Goal: Task Accomplishment & Management: Manage account settings

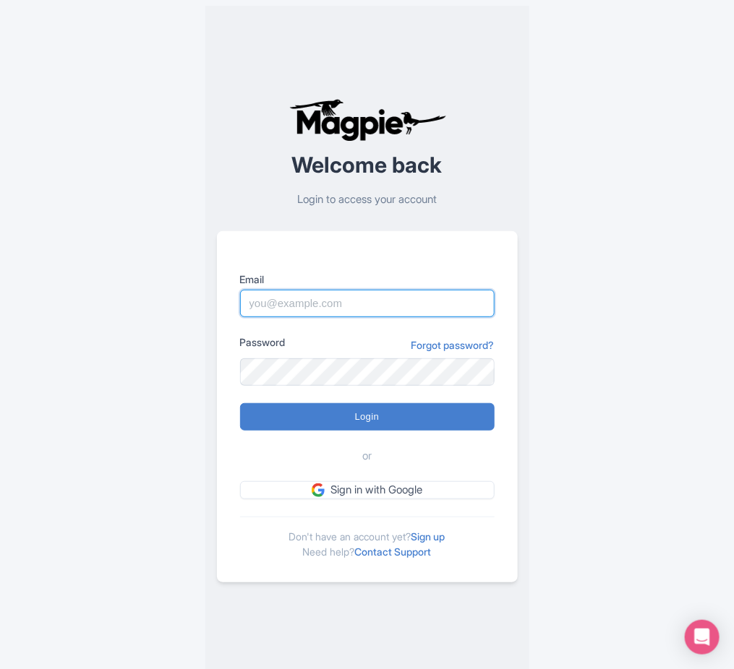
type input "[DATE][EMAIL_ADDRESS][DOMAIN_NAME]"
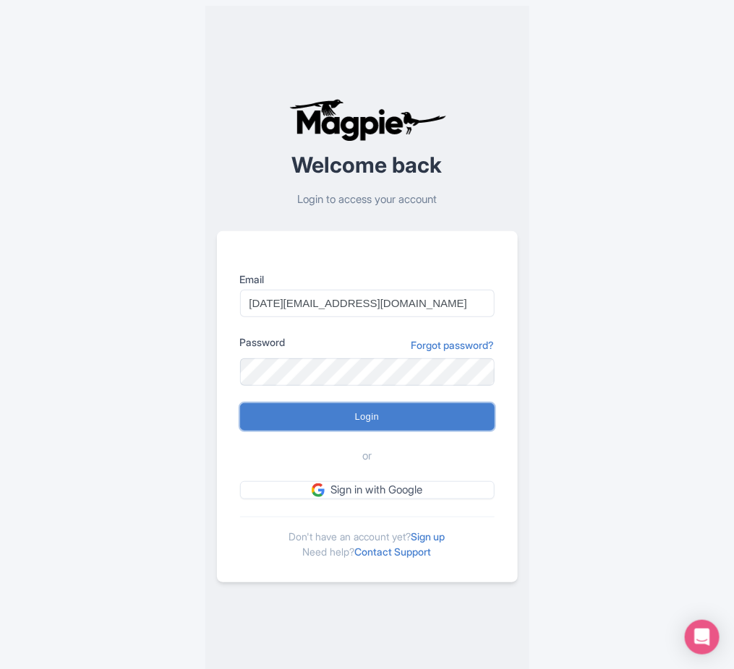
click at [373, 411] on input "Login" at bounding box center [367, 416] width 254 height 27
type input "Logging in..."
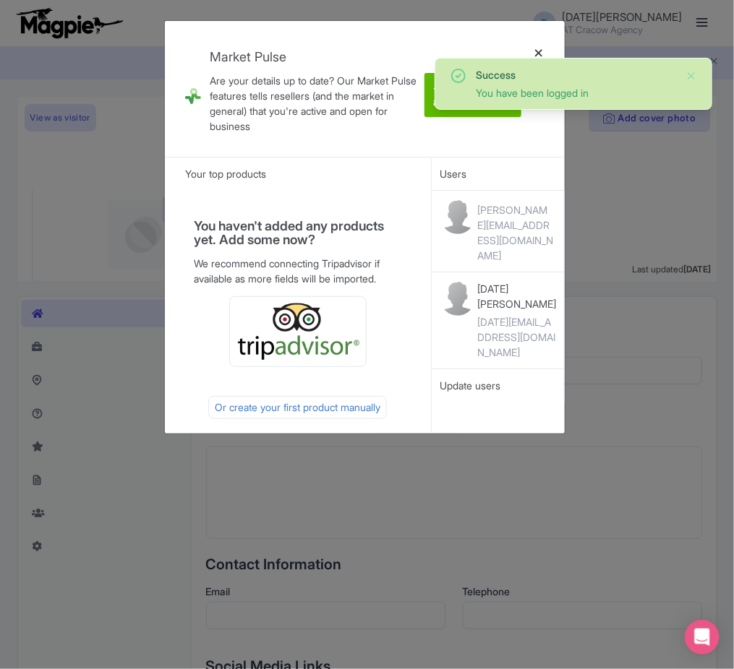
click at [536, 50] on div at bounding box center [538, 89] width 35 height 113
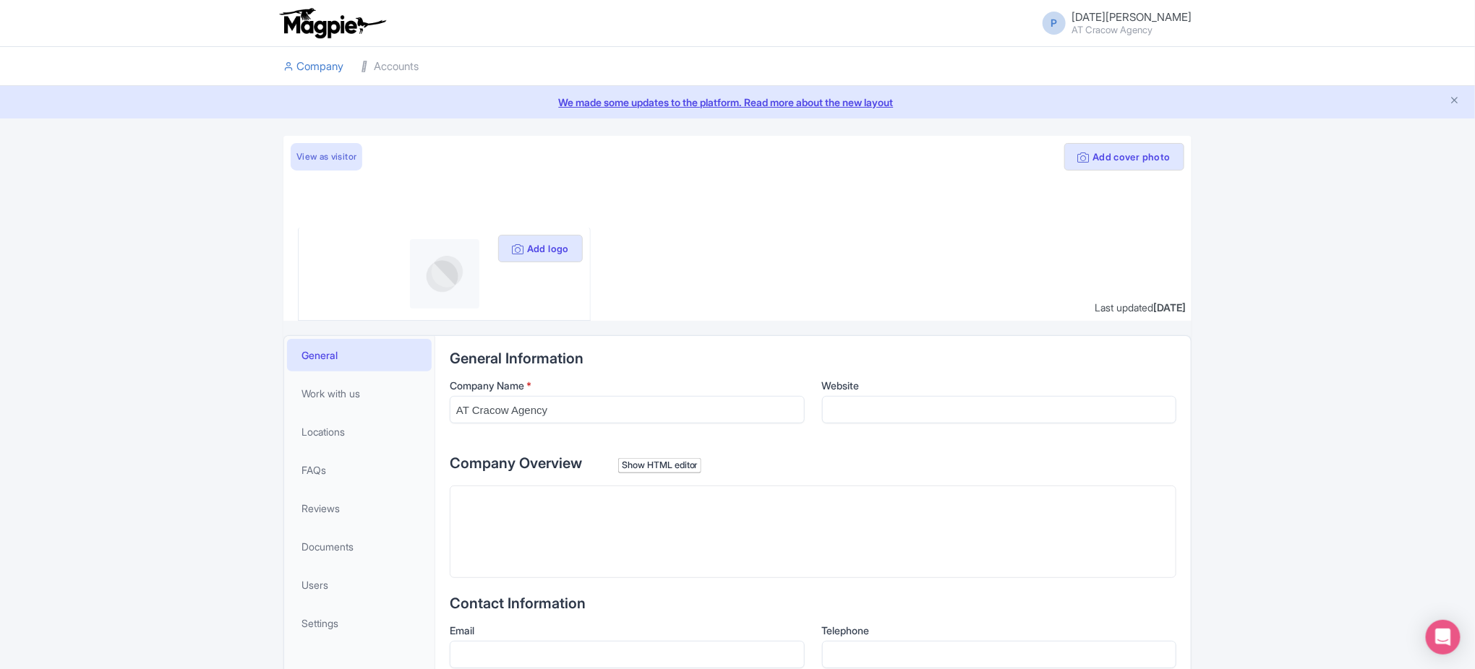
click at [424, 64] on li "Accounts" at bounding box center [389, 66] width 75 height 39
click at [366, 68] on icon at bounding box center [366, 66] width 10 height 10
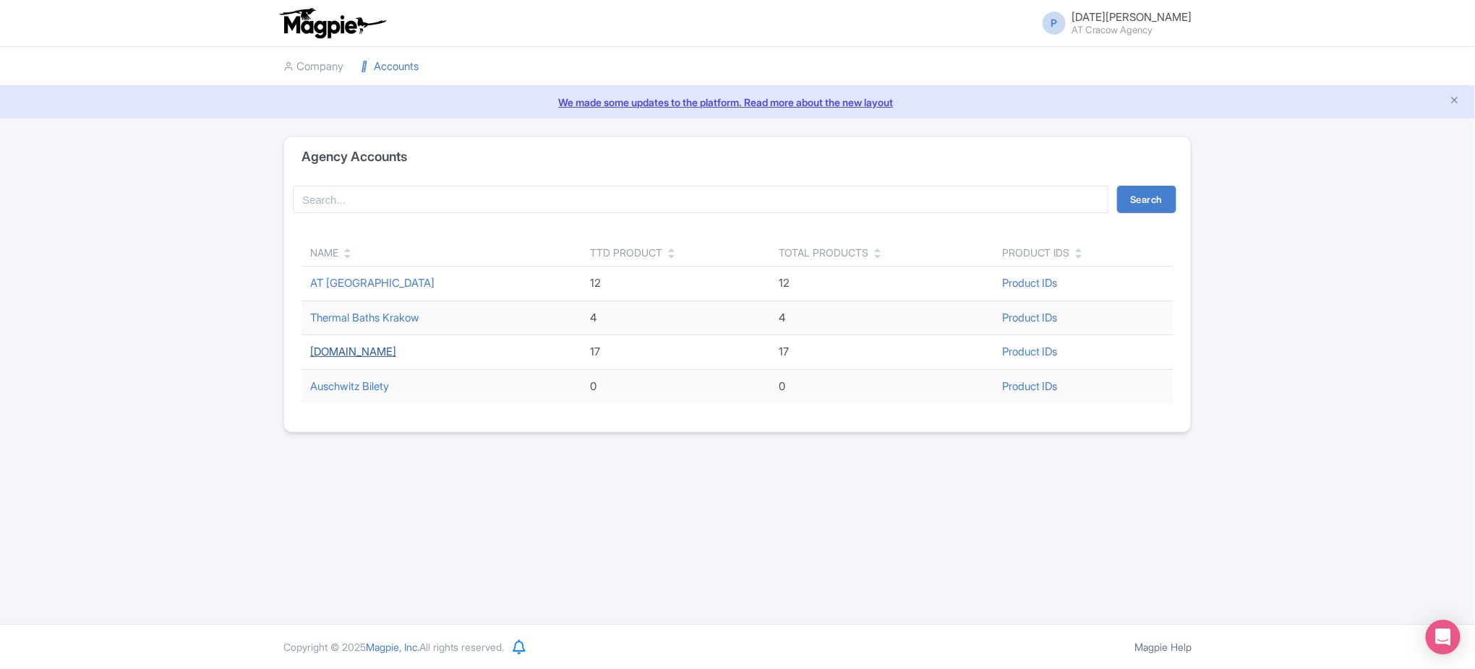
click at [359, 355] on link "ToDo.travel" at bounding box center [353, 352] width 86 height 14
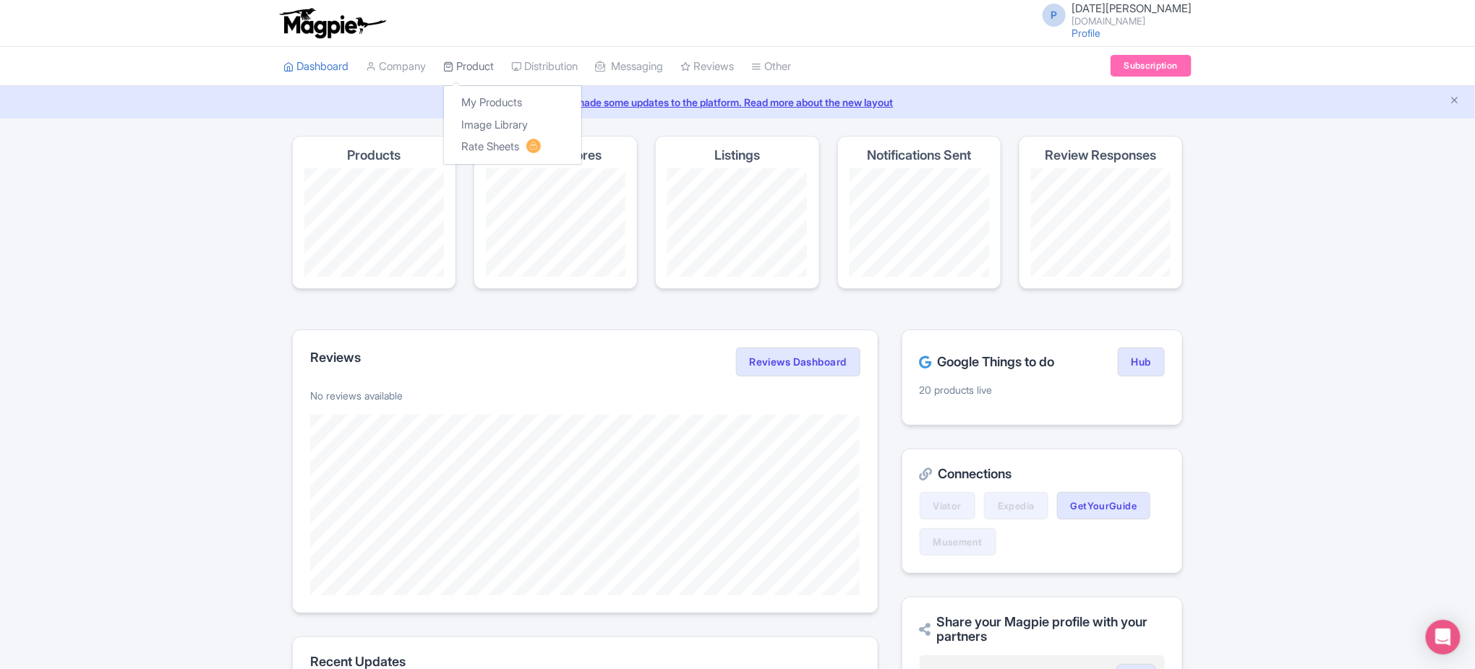
click at [478, 61] on link "Product" at bounding box center [468, 67] width 51 height 40
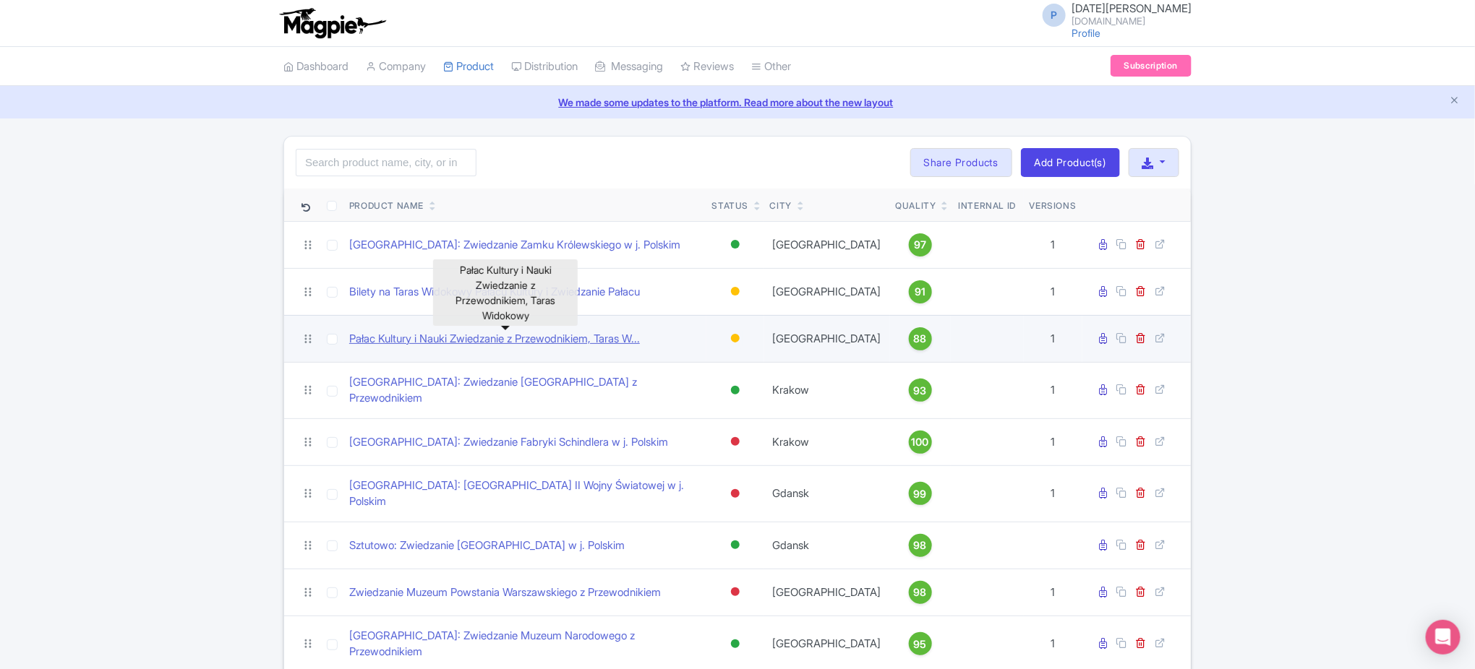
click at [580, 341] on link "Pałac Kultury i Nauki Zwiedzanie z Przewodnikiem, Taras W..." at bounding box center [494, 339] width 291 height 17
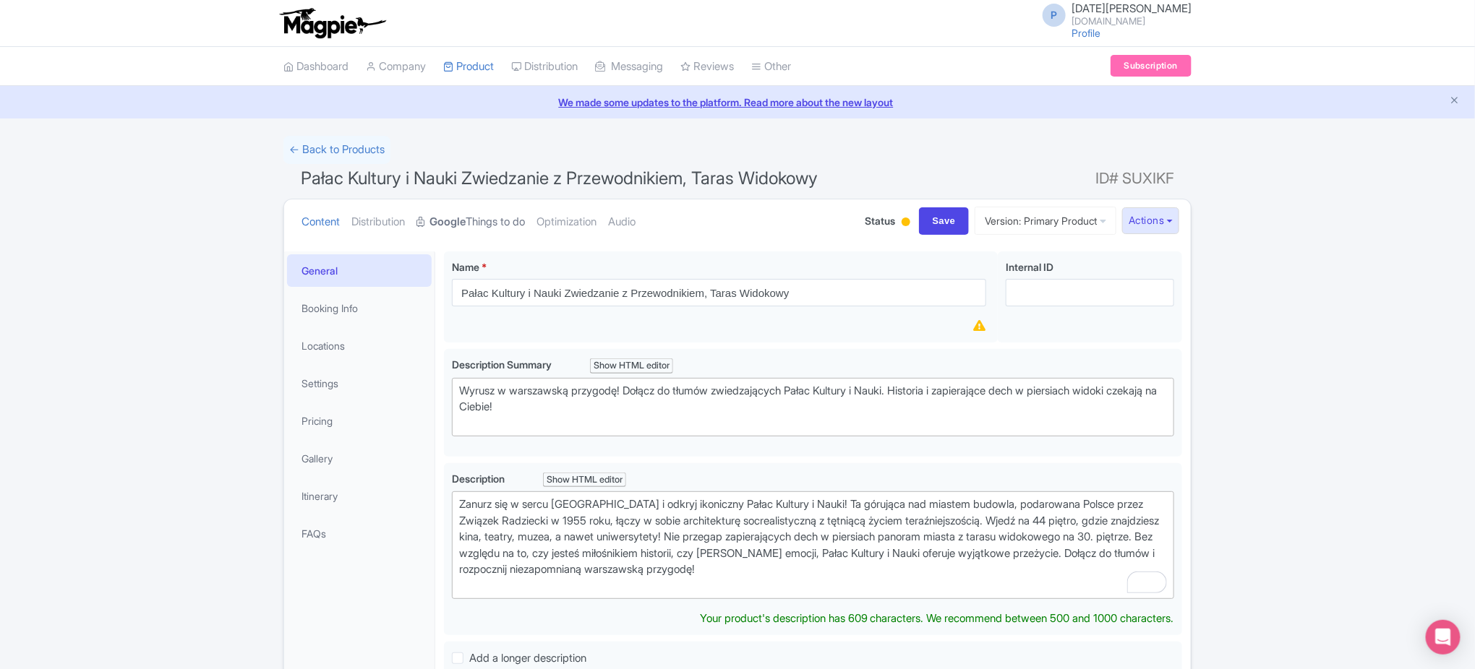
click at [463, 232] on link "Google Things to do" at bounding box center [470, 223] width 108 height 46
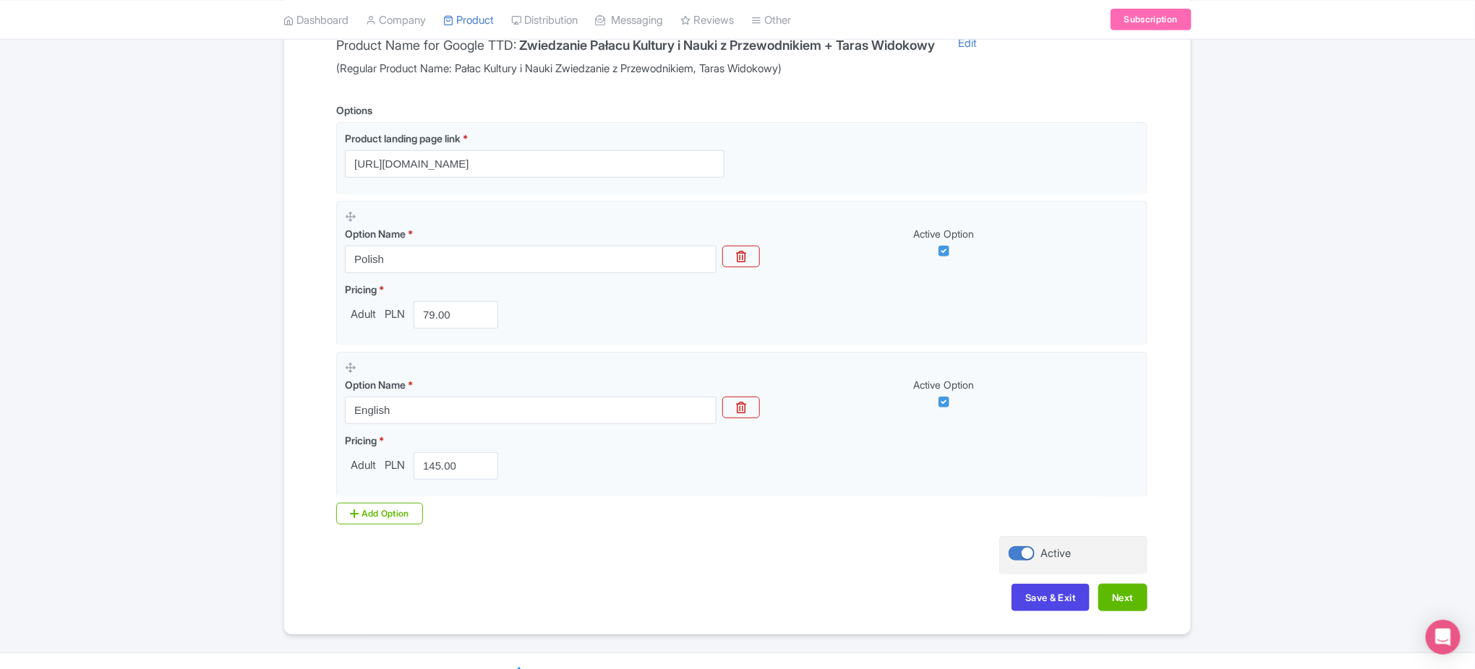
scroll to position [362, 0]
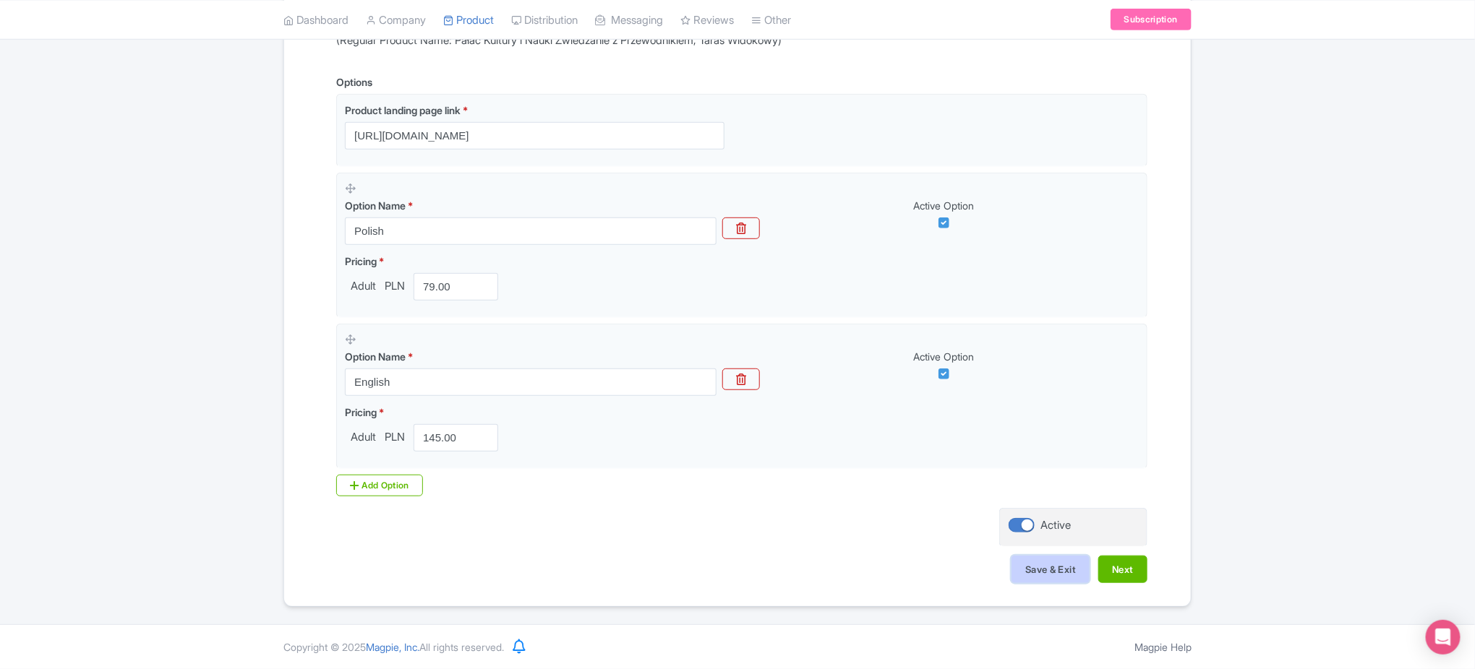
click at [1057, 575] on button "Save & Exit" at bounding box center [1050, 569] width 78 height 27
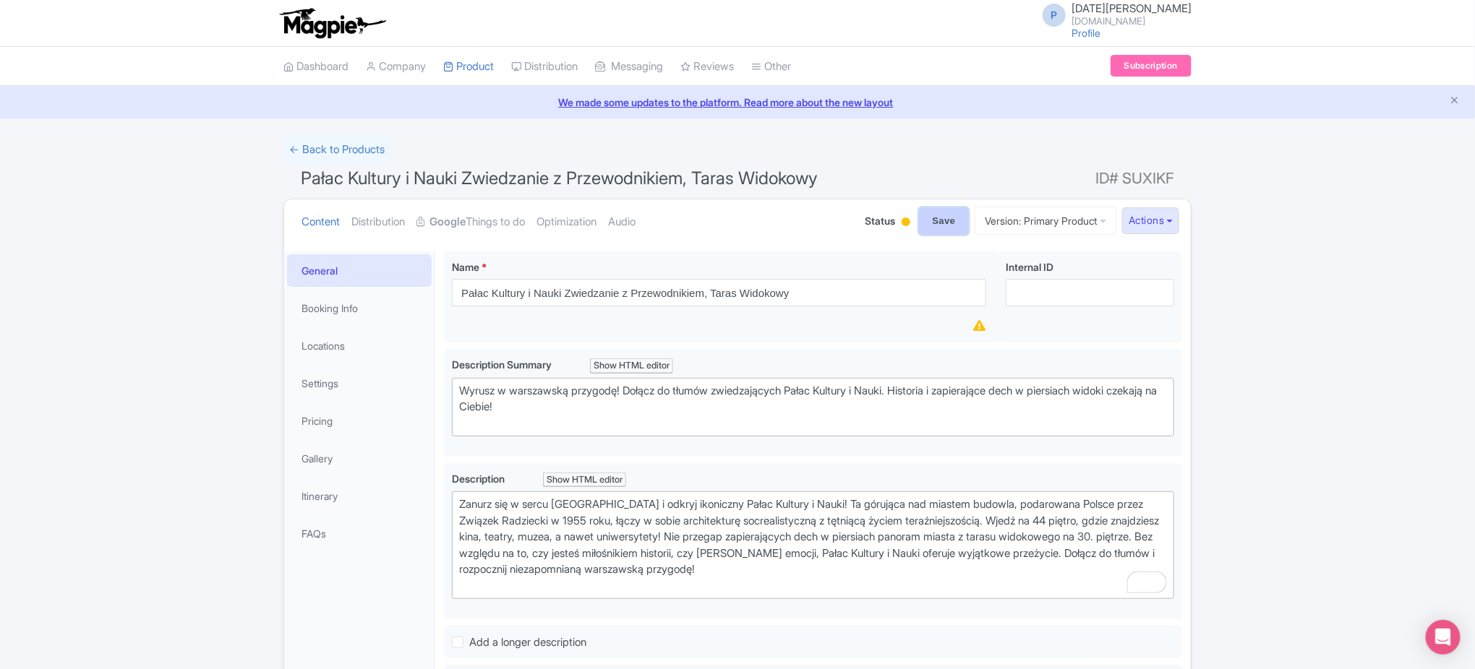
click at [946, 226] on input "Save" at bounding box center [944, 221] width 51 height 27
type input "Saving..."
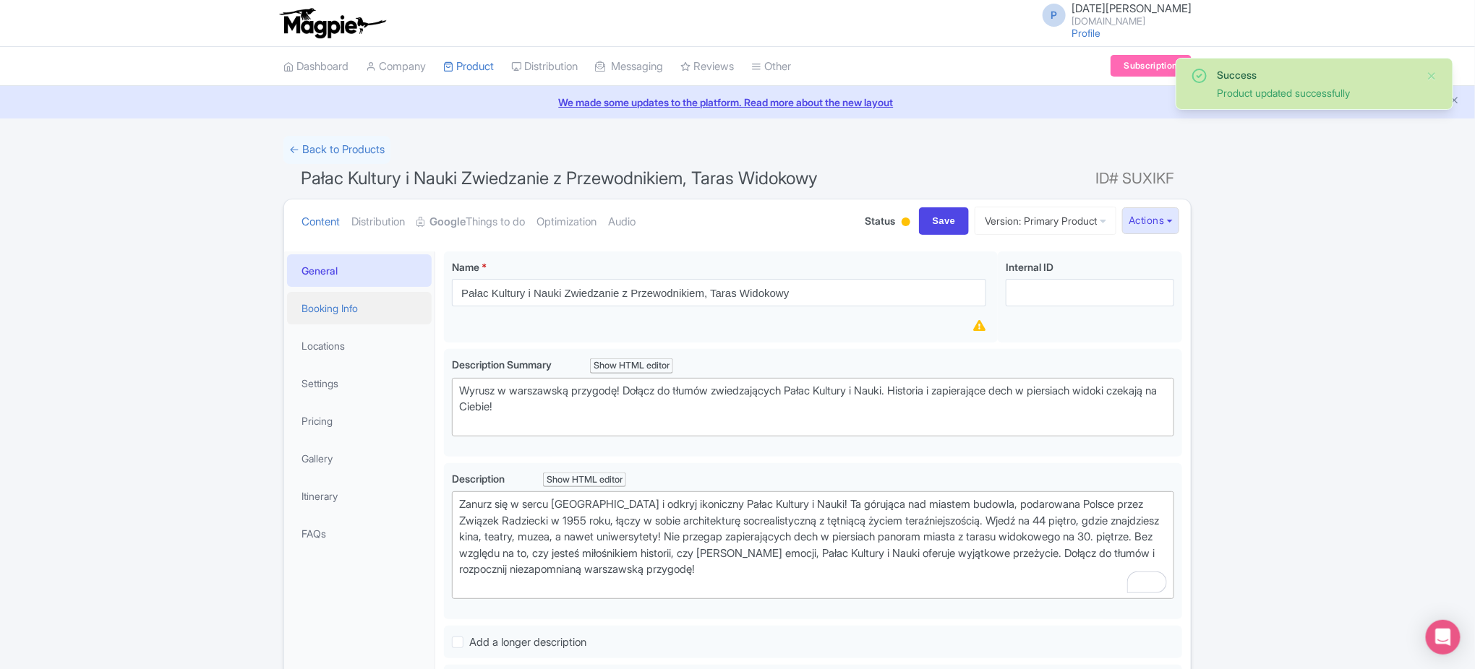
click at [341, 296] on link "Booking Info" at bounding box center [359, 308] width 145 height 33
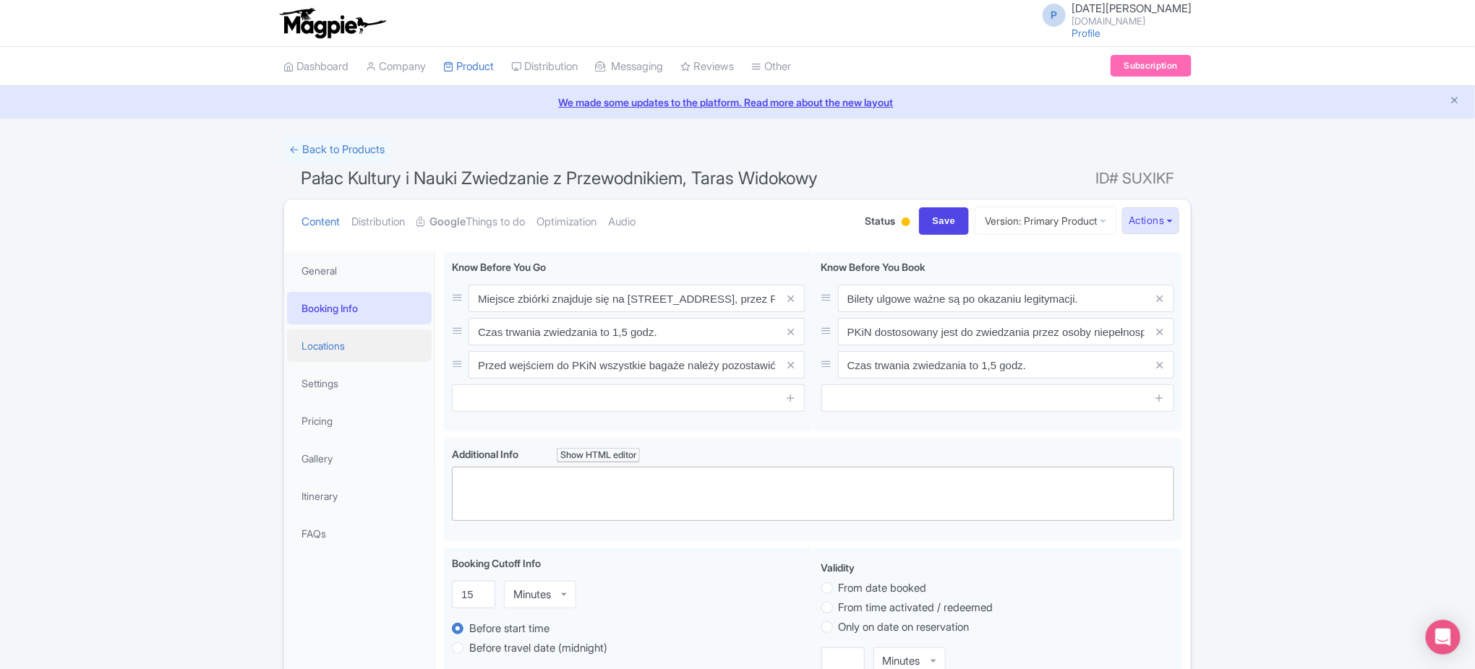
click at [348, 333] on link "Locations" at bounding box center [359, 346] width 145 height 33
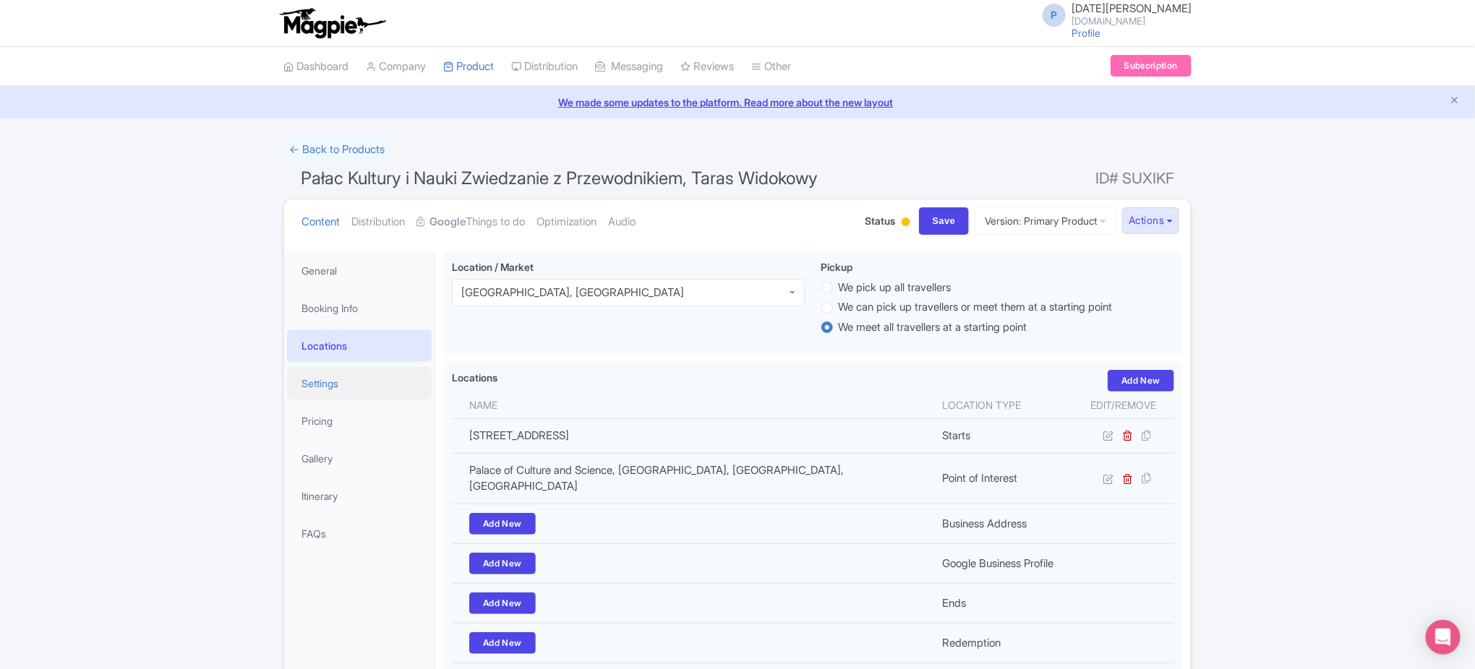
click at [354, 376] on link "Settings" at bounding box center [359, 383] width 145 height 33
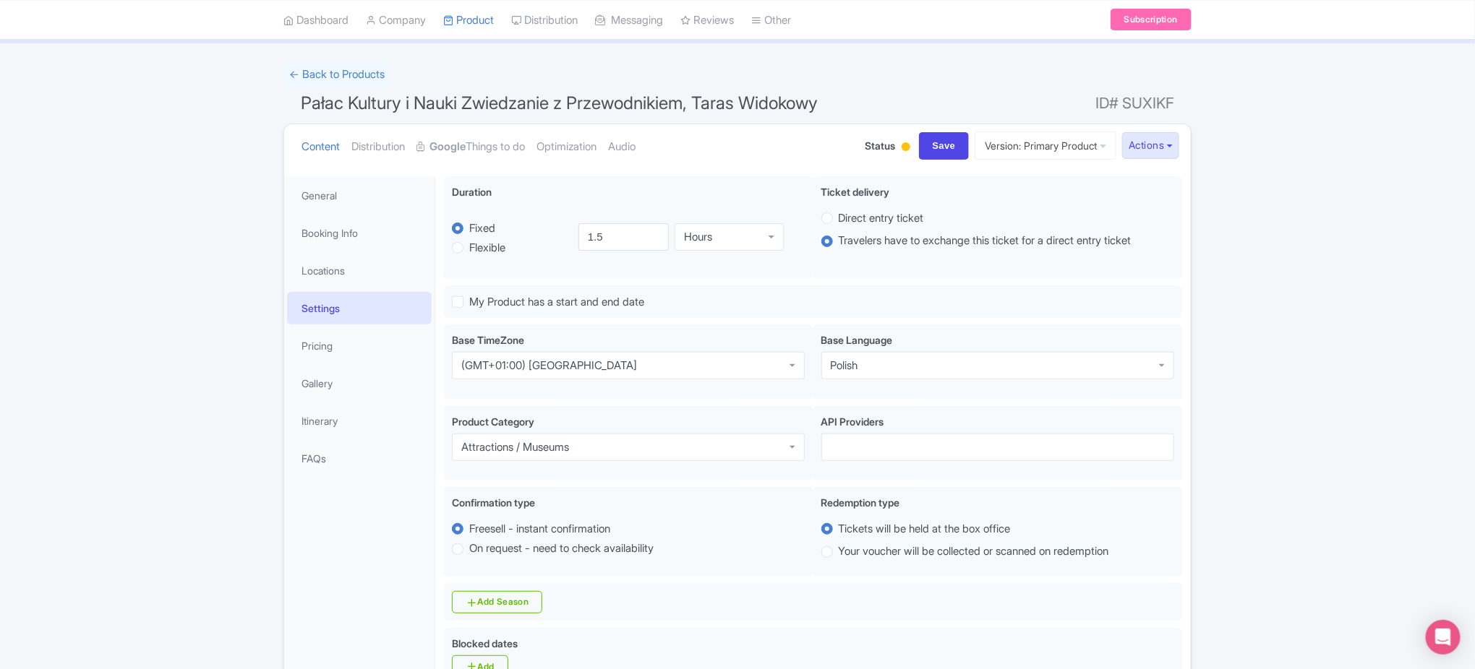
scroll to position [76, 0]
click at [354, 376] on link "Gallery" at bounding box center [359, 383] width 145 height 33
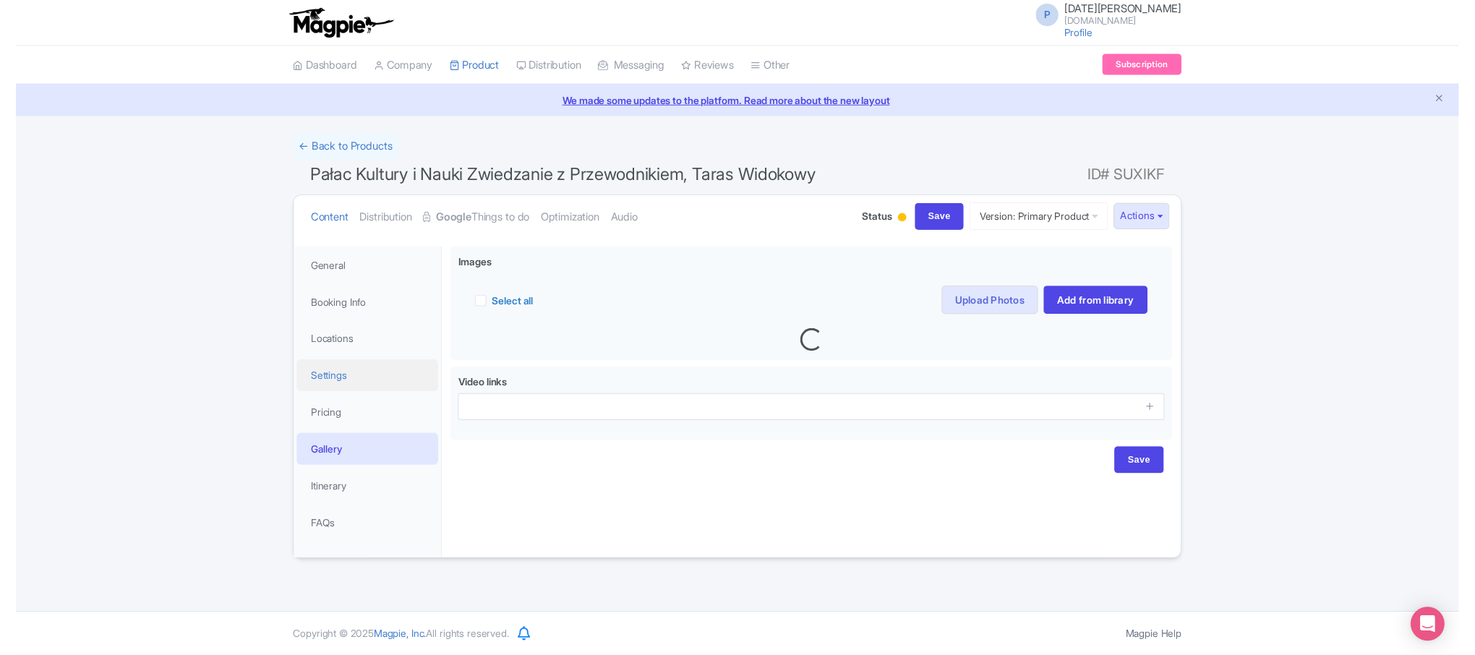
scroll to position [0, 0]
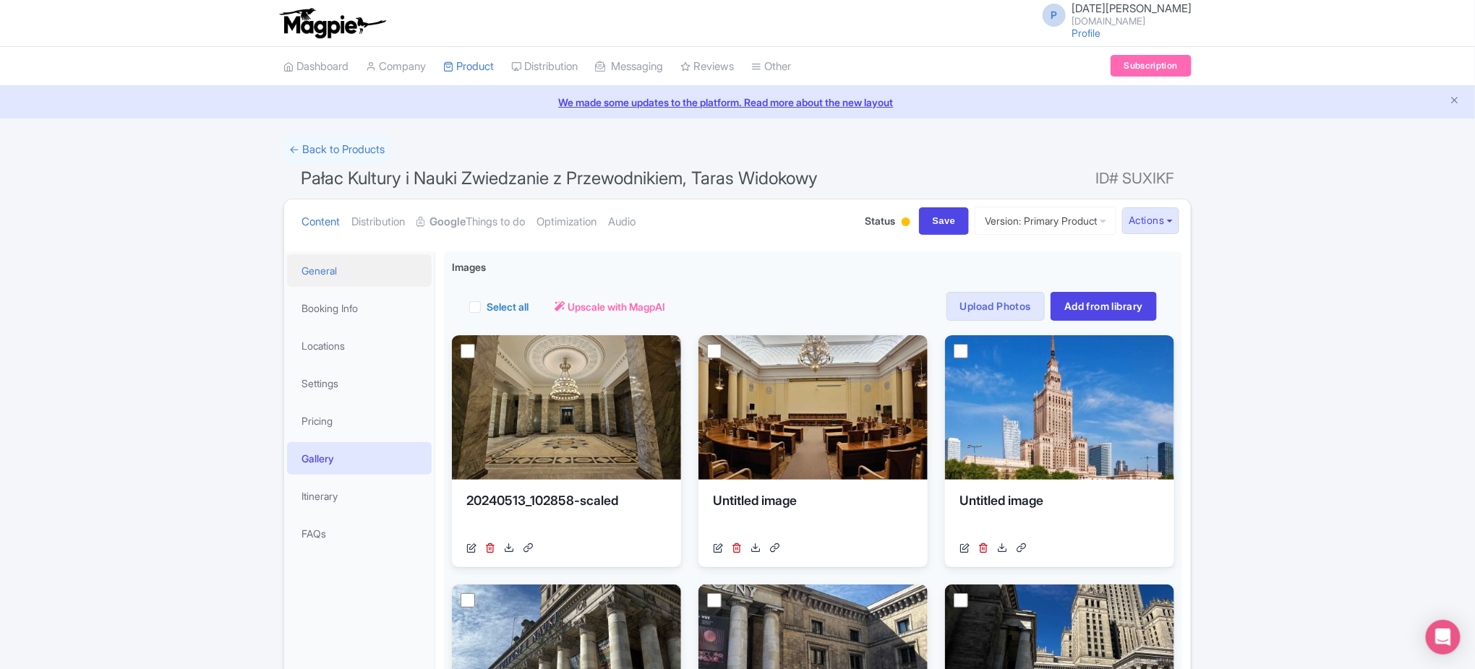
click at [368, 273] on link "General" at bounding box center [359, 270] width 145 height 33
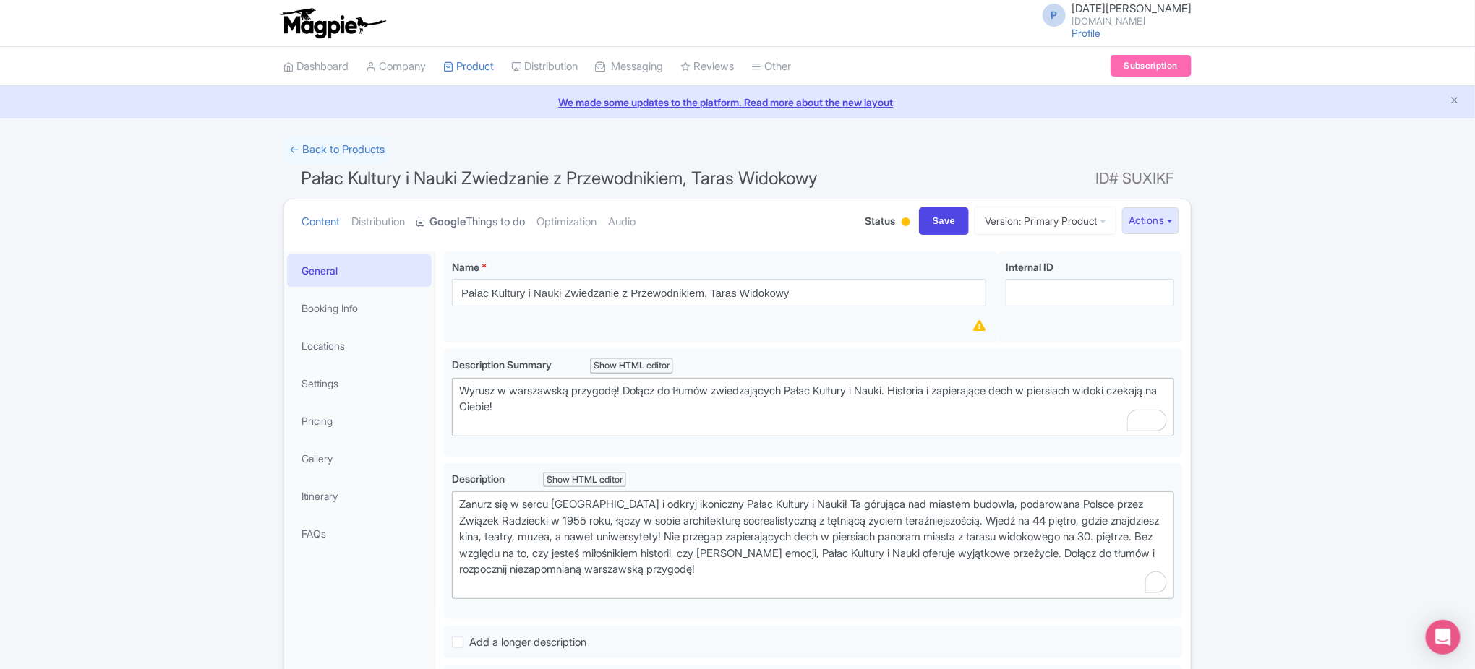
click at [473, 223] on link "Google Things to do" at bounding box center [470, 223] width 108 height 46
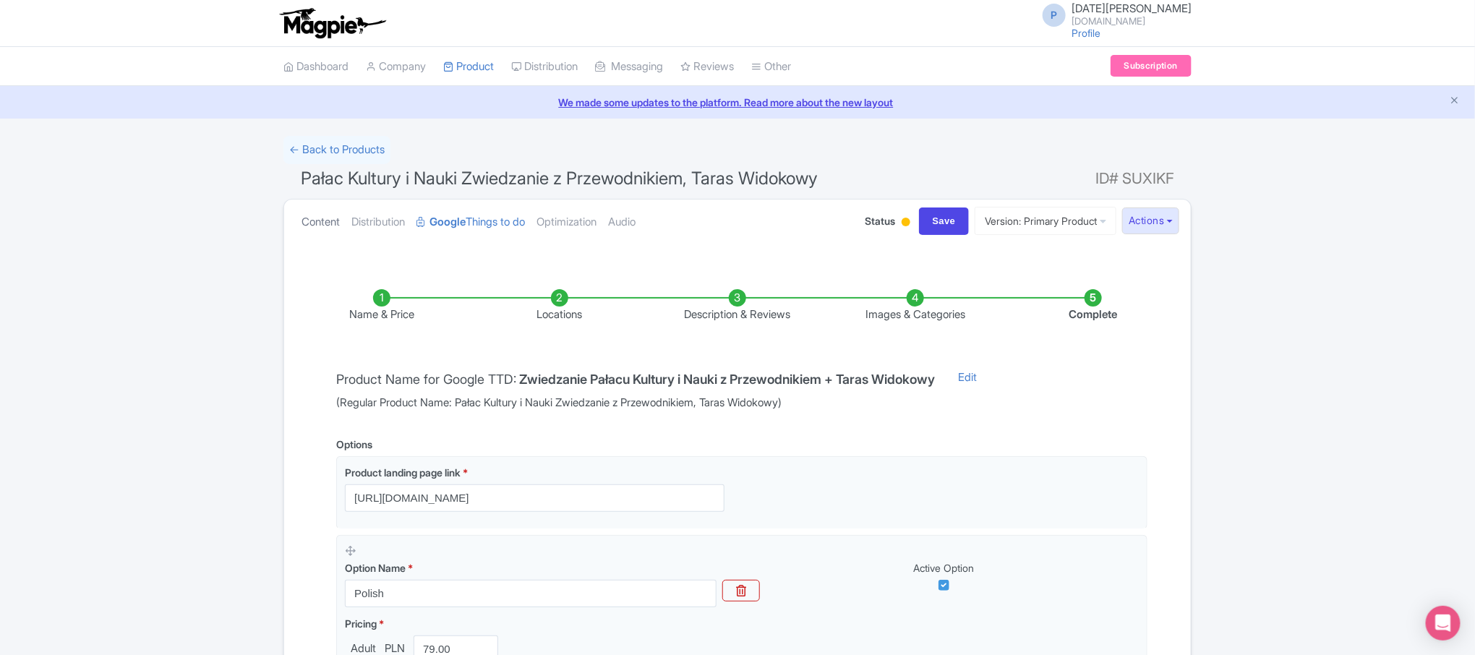
click at [315, 226] on link "Content" at bounding box center [320, 223] width 38 height 46
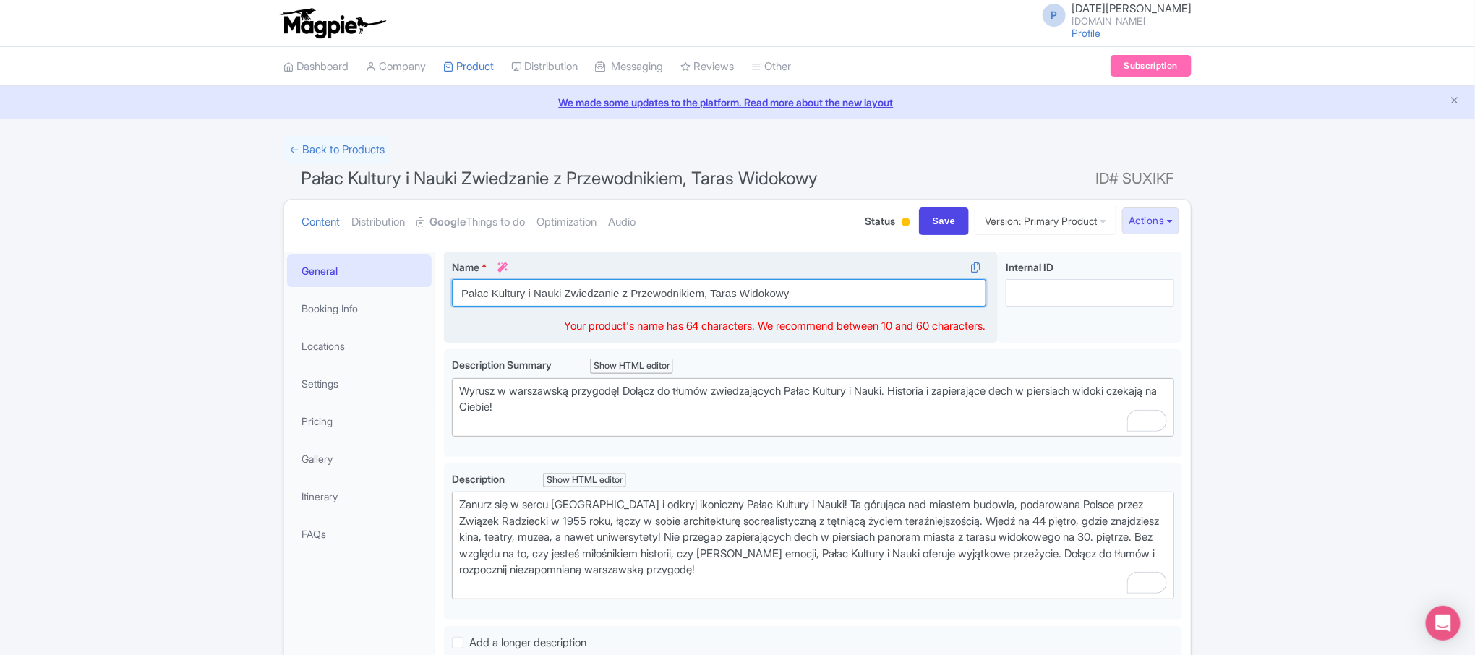
click at [814, 279] on input "Pałac Kultury i Nauki Zwiedzanie z Przewodnikiem, Taras Widokowy" at bounding box center [719, 292] width 534 height 27
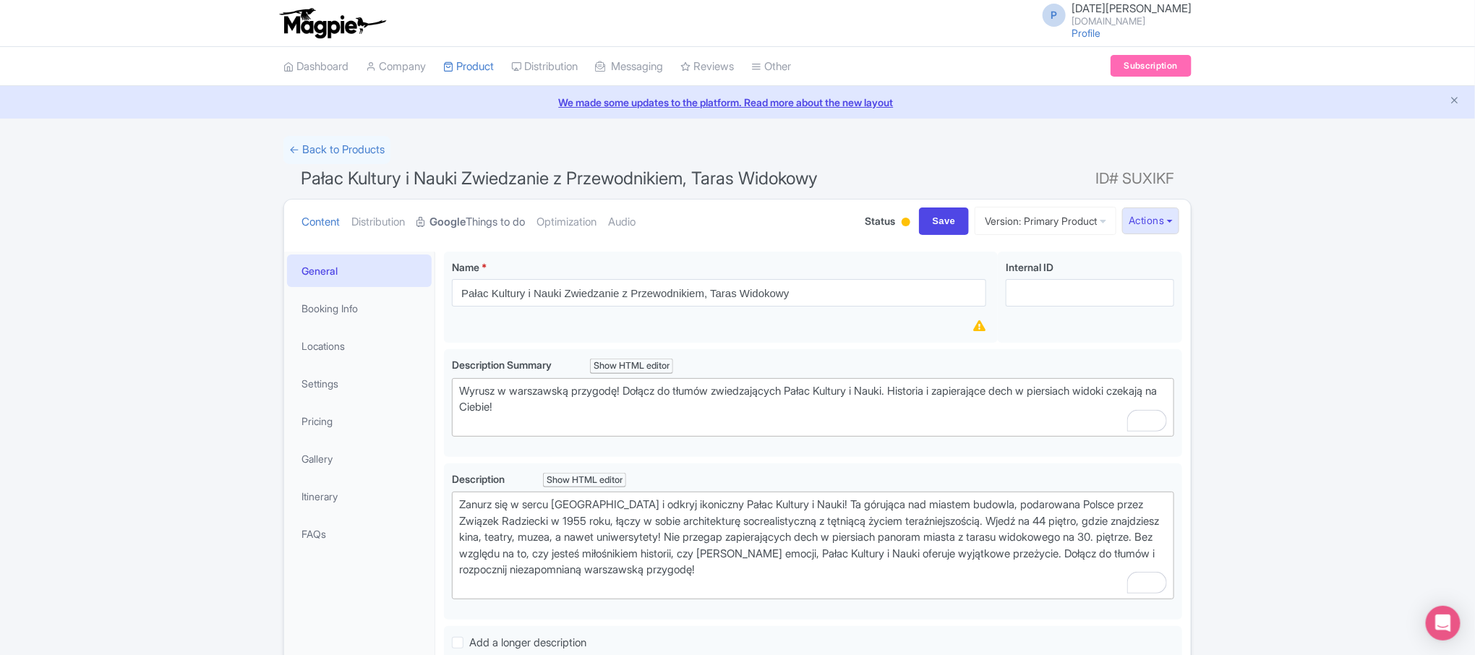
click at [492, 233] on link "Google Things to do" at bounding box center [470, 223] width 108 height 46
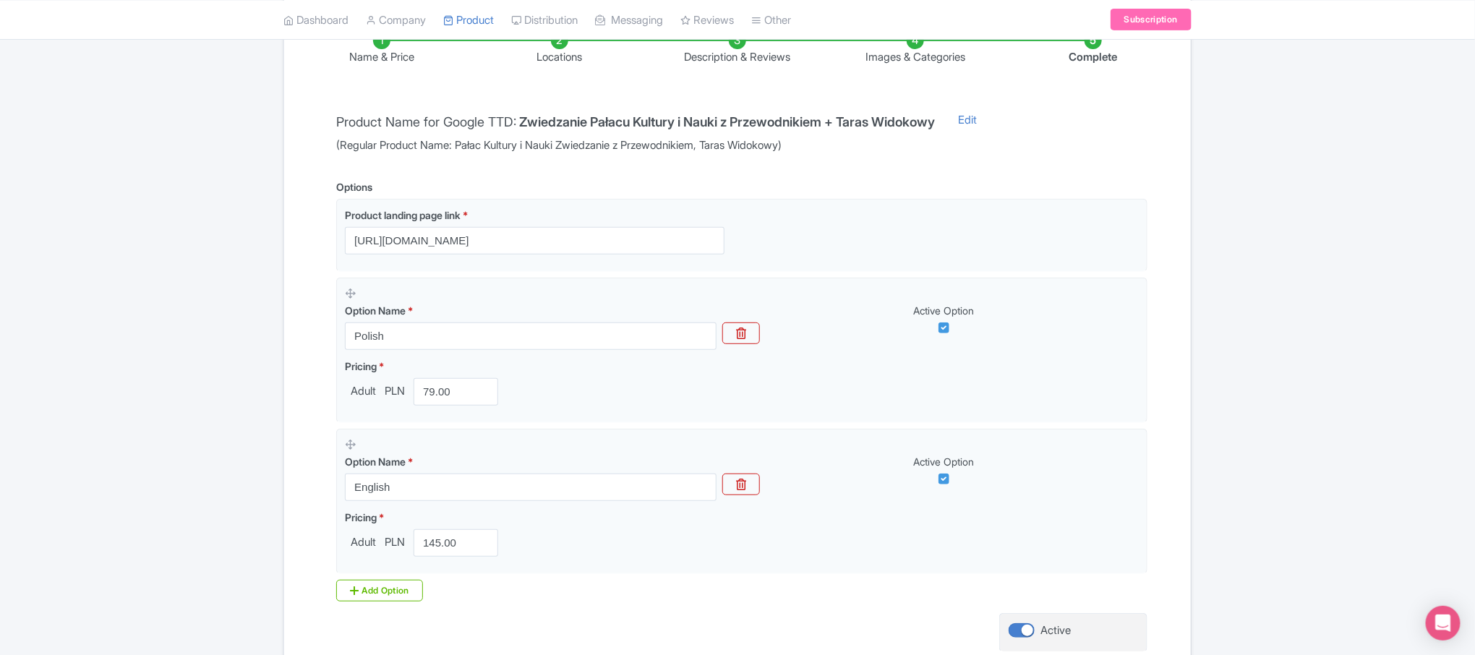
scroll to position [257, 0]
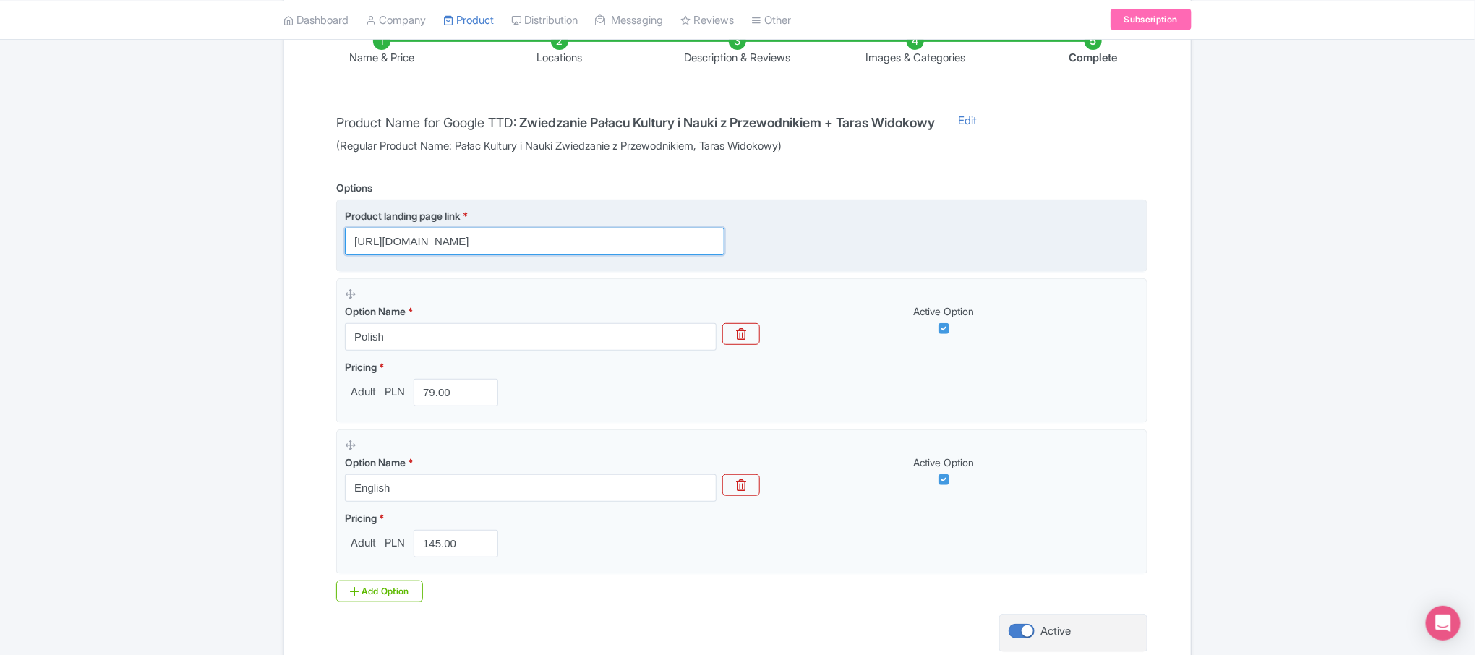
drag, startPoint x: 552, startPoint y: 234, endPoint x: 745, endPoint y: 221, distance: 192.8
click at [745, 221] on div "Product landing page link * [URL][DOMAIN_NAME]" at bounding box center [742, 231] width 794 height 47
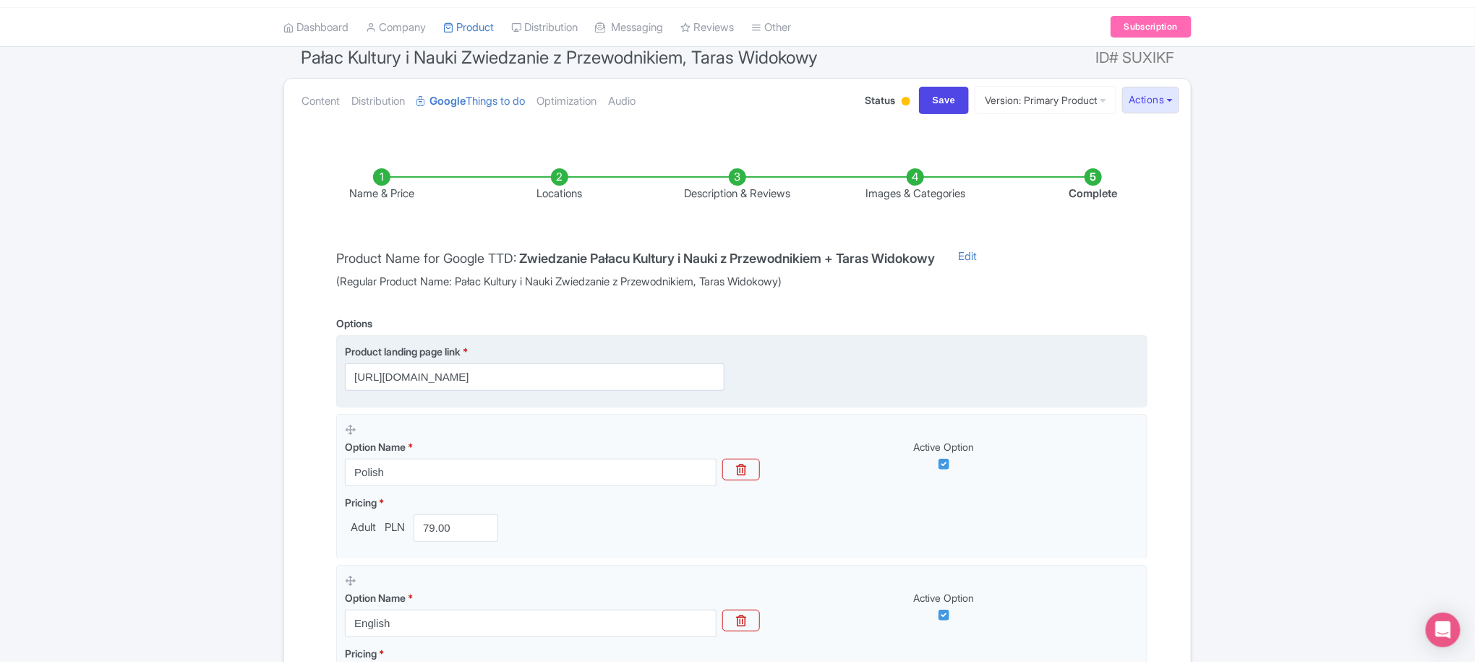
scroll to position [126, 0]
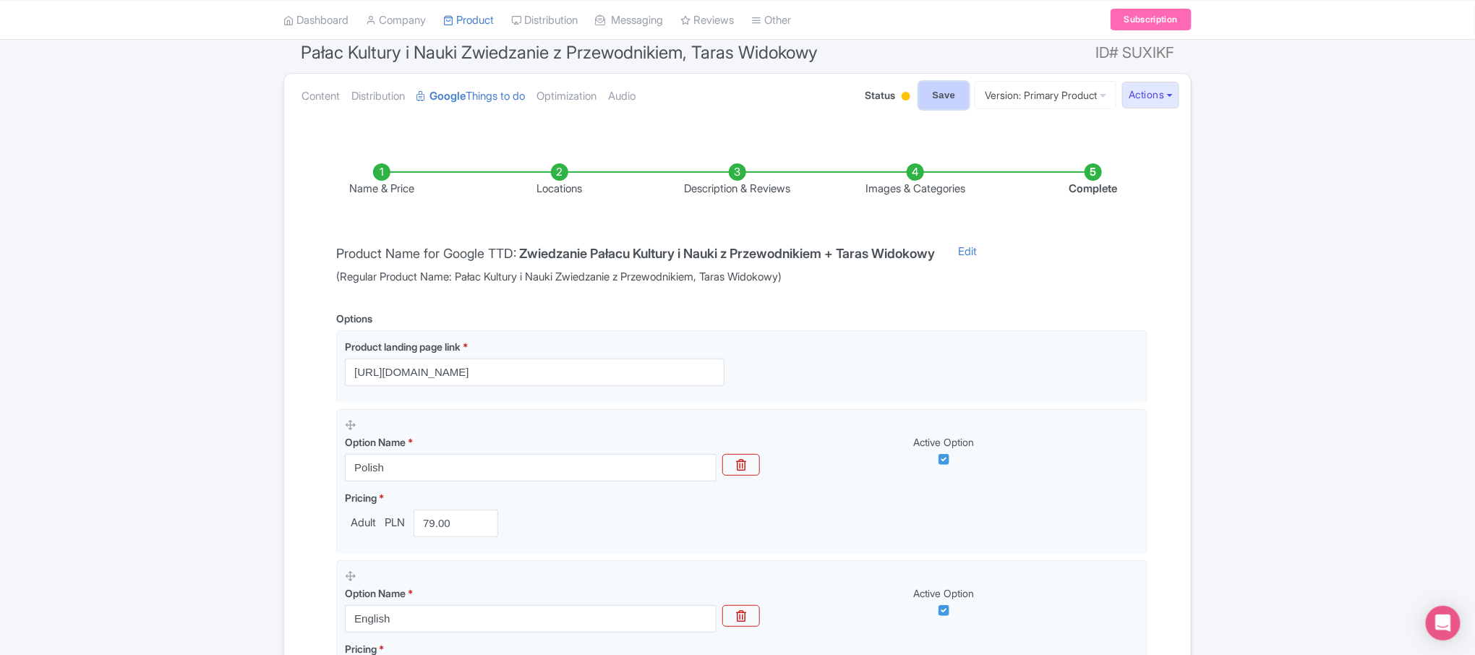
click at [924, 99] on input "Save" at bounding box center [944, 95] width 51 height 27
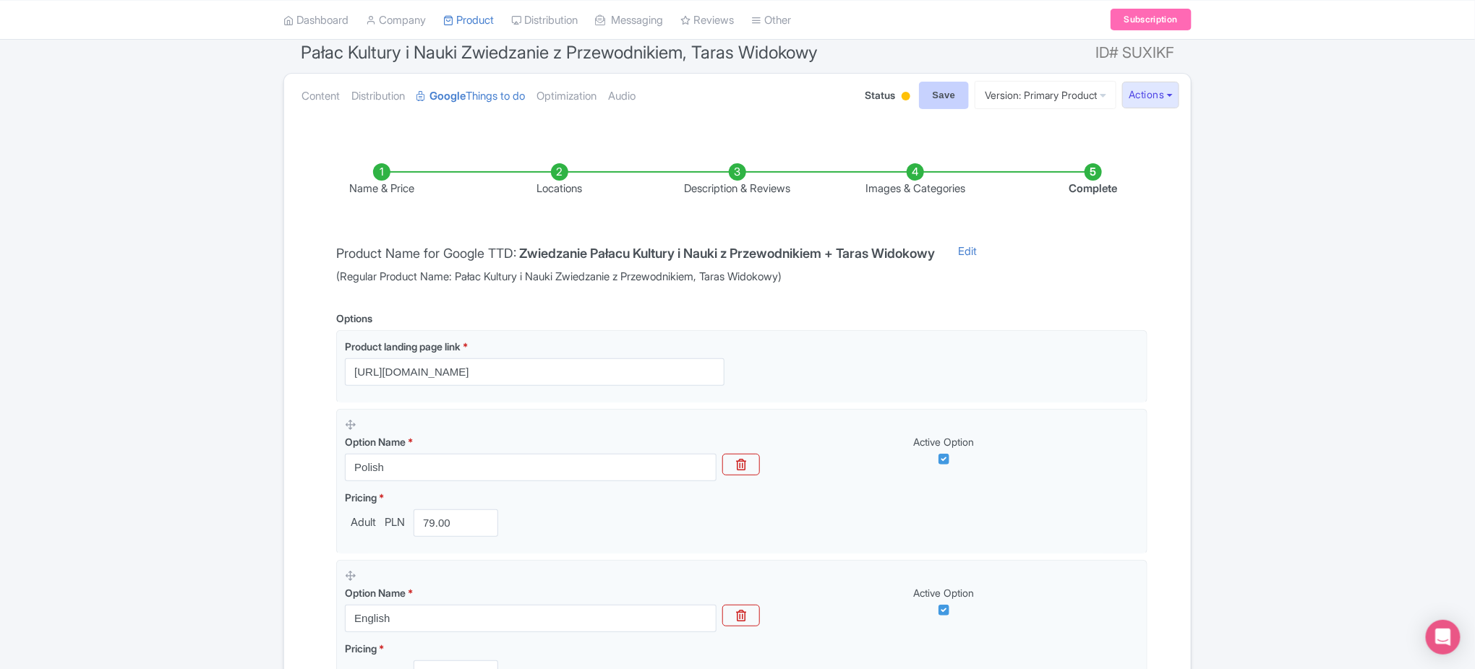
type input "Saving..."
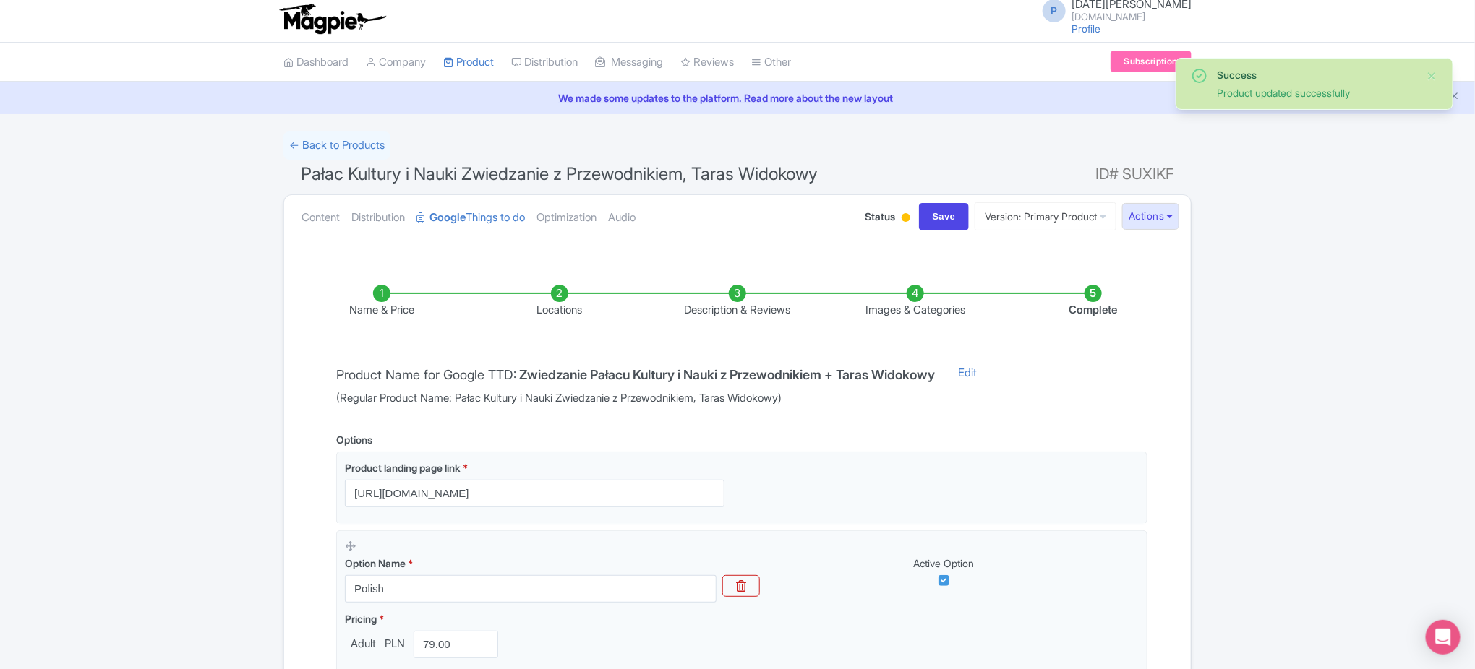
scroll to position [3, 0]
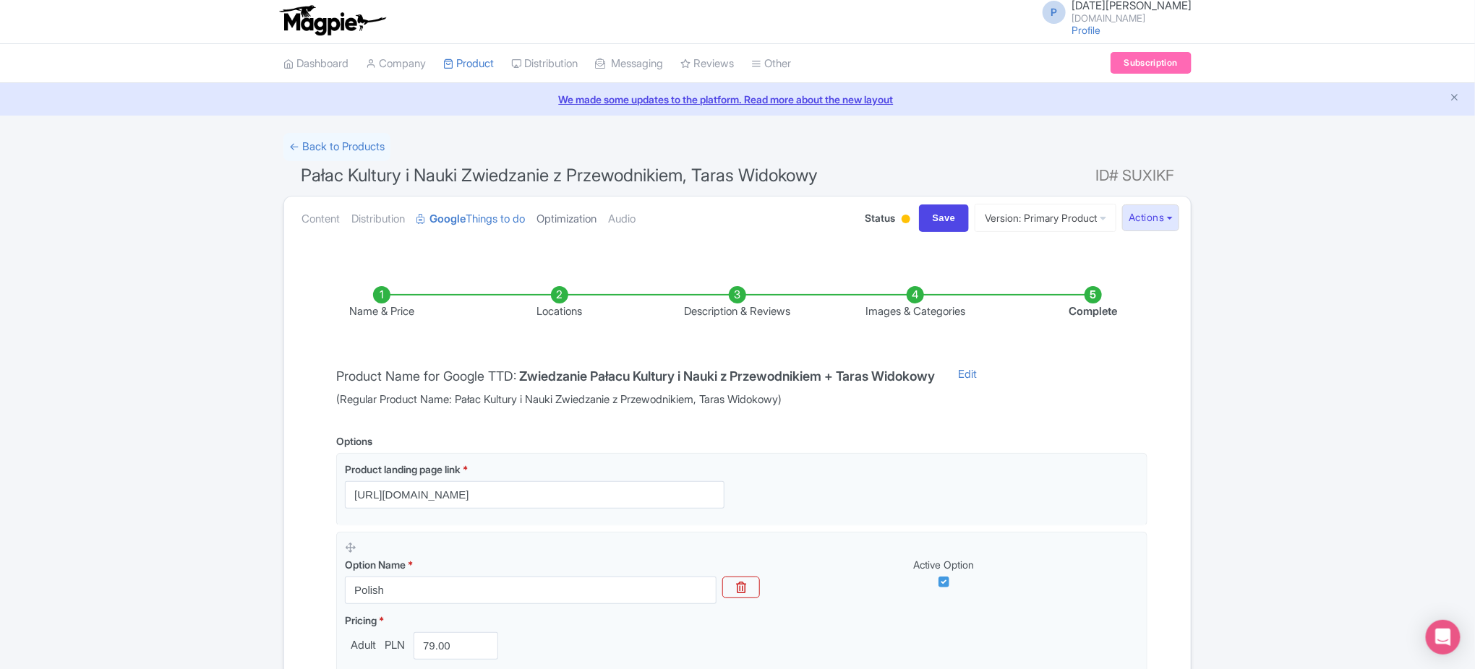
click at [573, 211] on link "Optimization" at bounding box center [566, 220] width 60 height 46
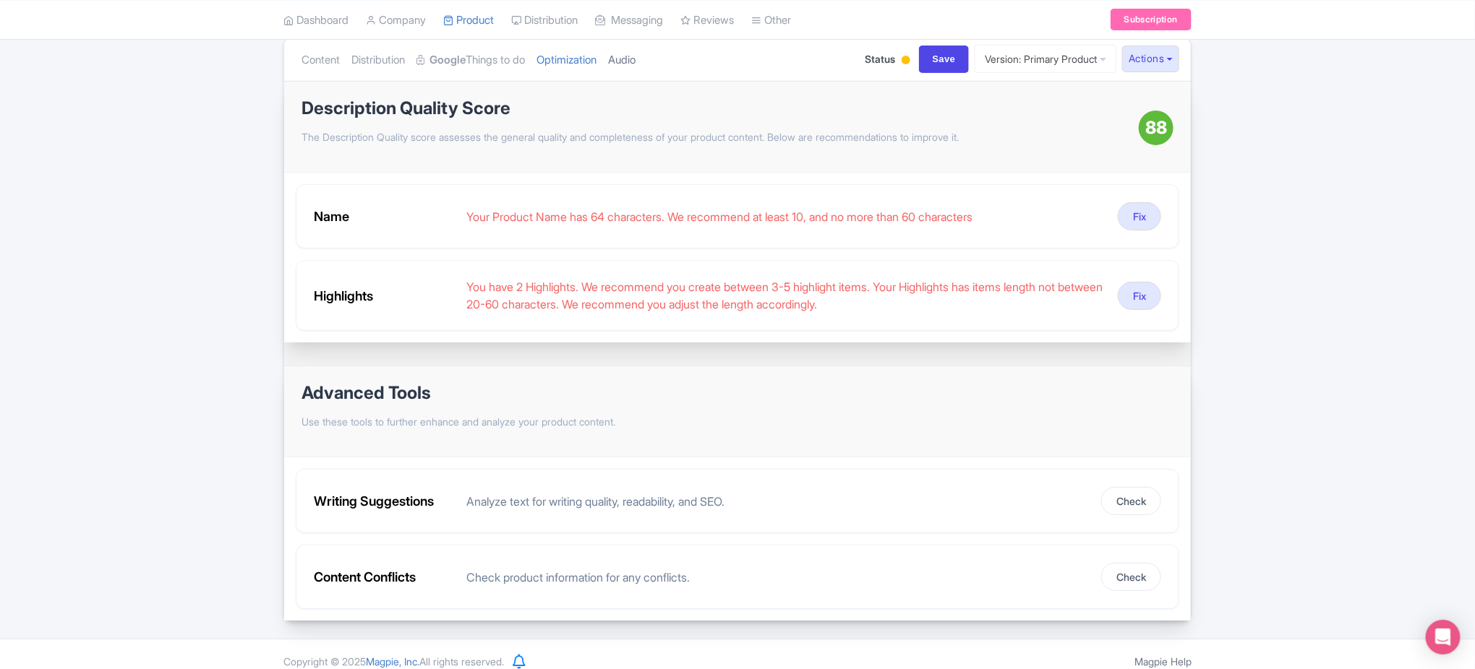
scroll to position [174, 0]
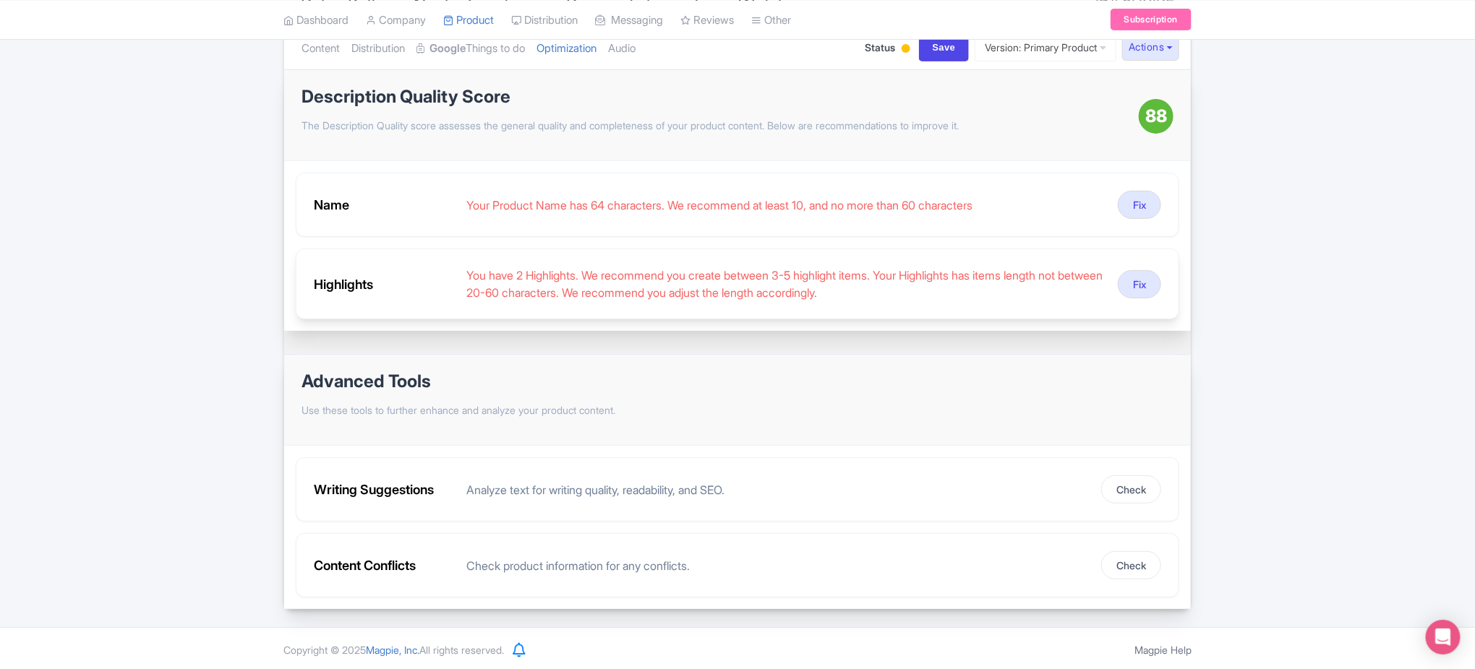
click at [640, 283] on div "You have 2 Highlights. We recommend you create between 3-5 highlight items. You…" at bounding box center [786, 284] width 640 height 35
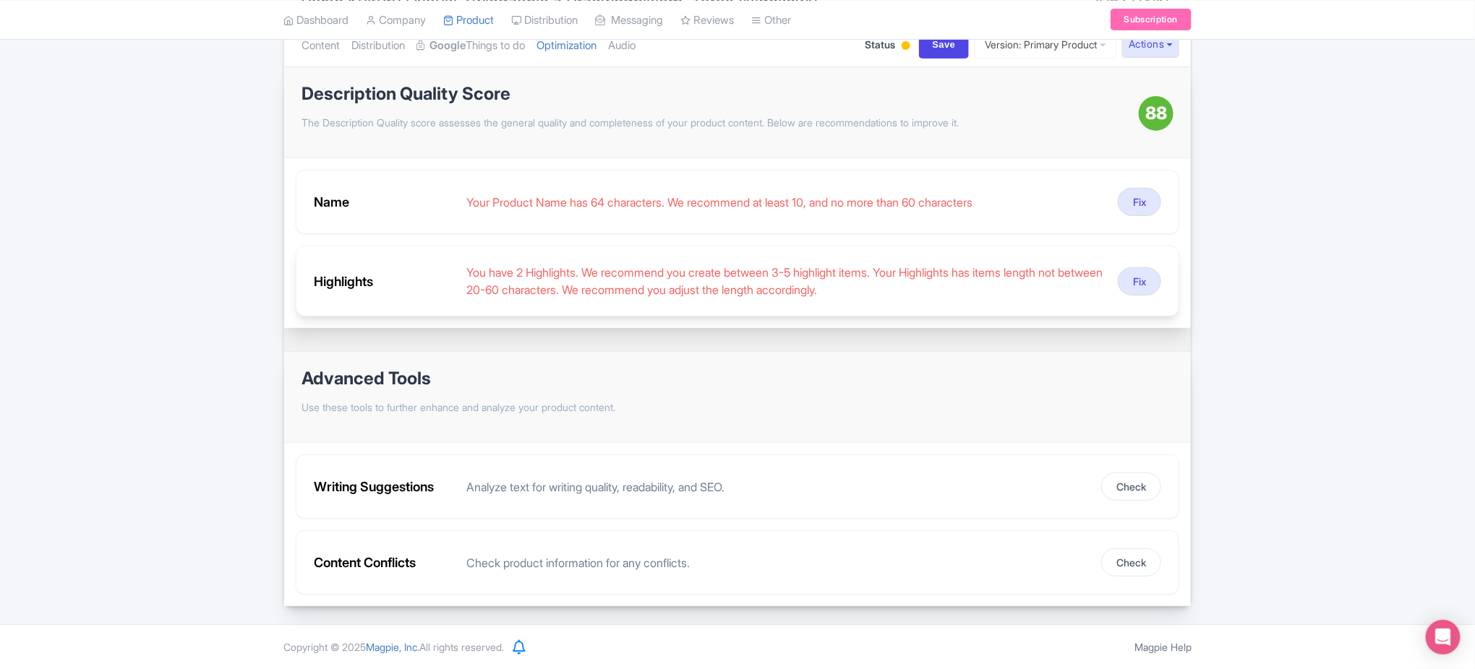
scroll to position [0, 0]
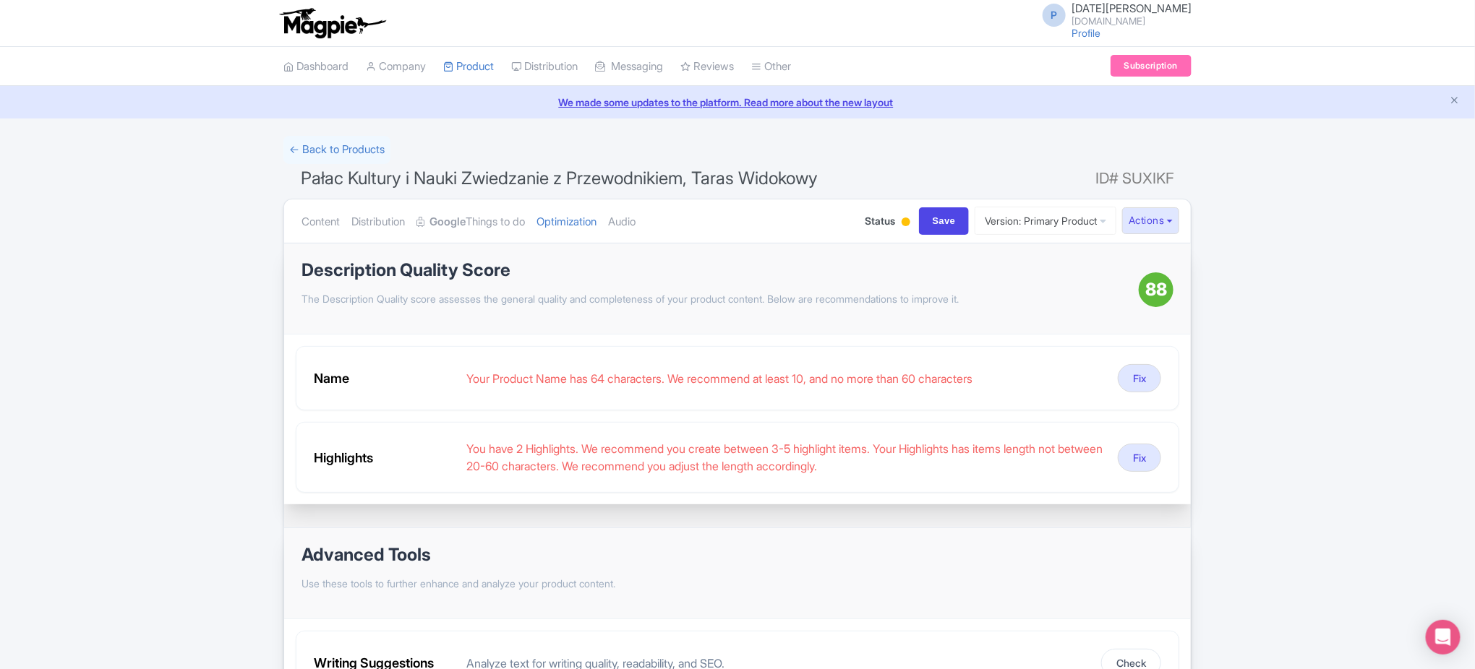
click at [620, 223] on ul "Content Distribution Google Things to do Optimization Audio" at bounding box center [569, 222] width 547 height 44
click at [632, 221] on link "Audio" at bounding box center [621, 223] width 27 height 46
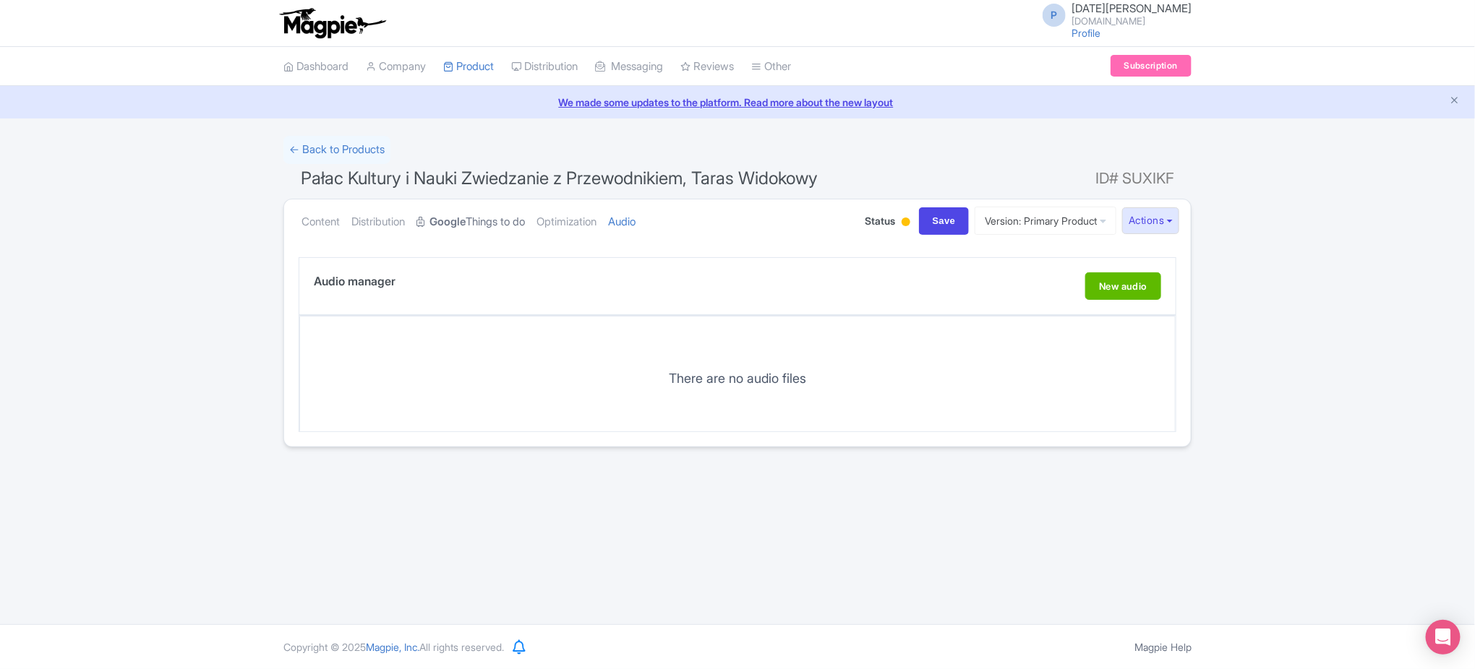
click at [458, 214] on strong "Google" at bounding box center [447, 222] width 36 height 17
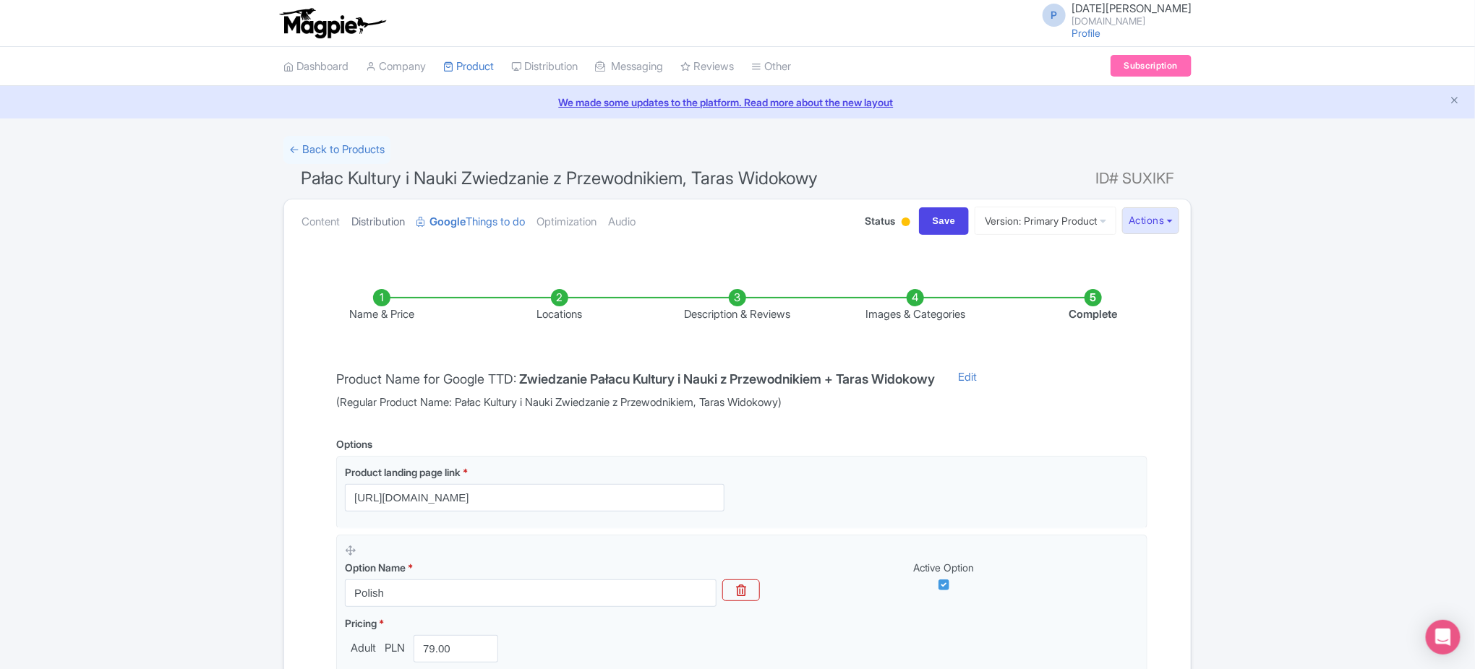
click at [398, 220] on link "Distribution" at bounding box center [378, 223] width 54 height 46
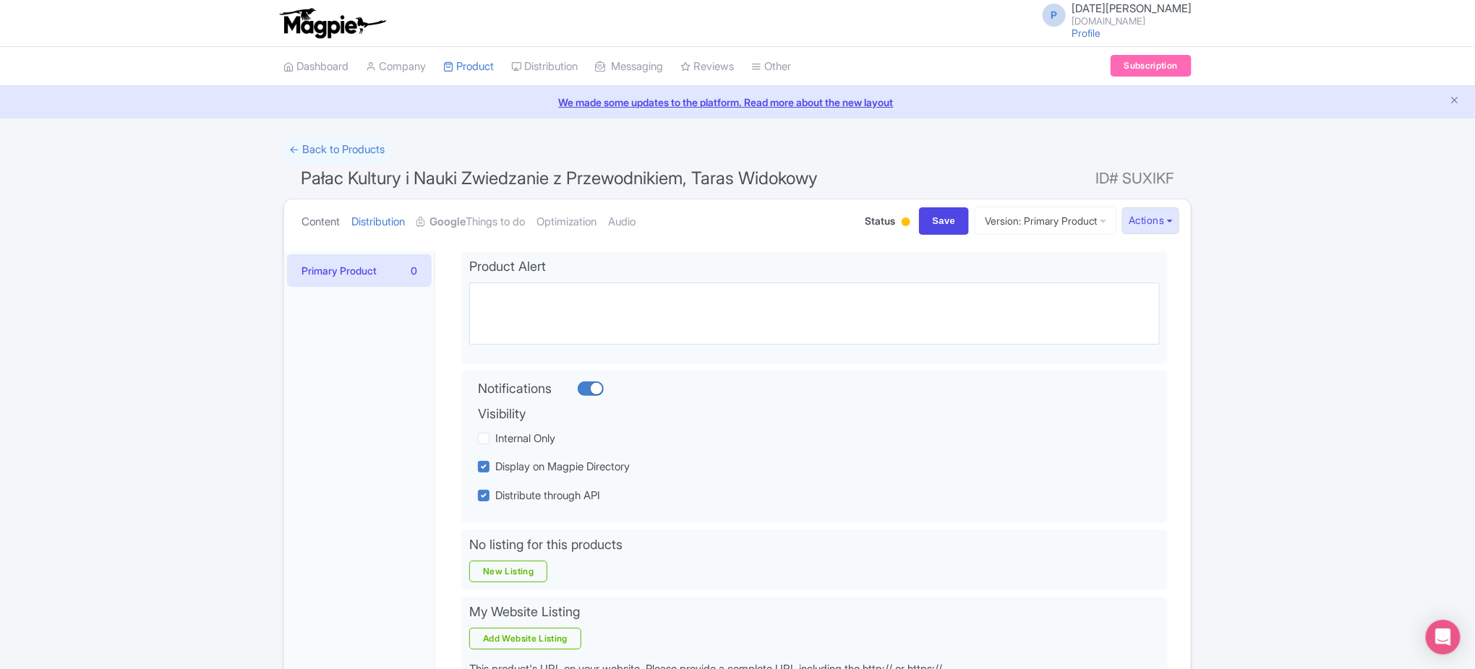
click at [317, 225] on link "Content" at bounding box center [320, 223] width 38 height 46
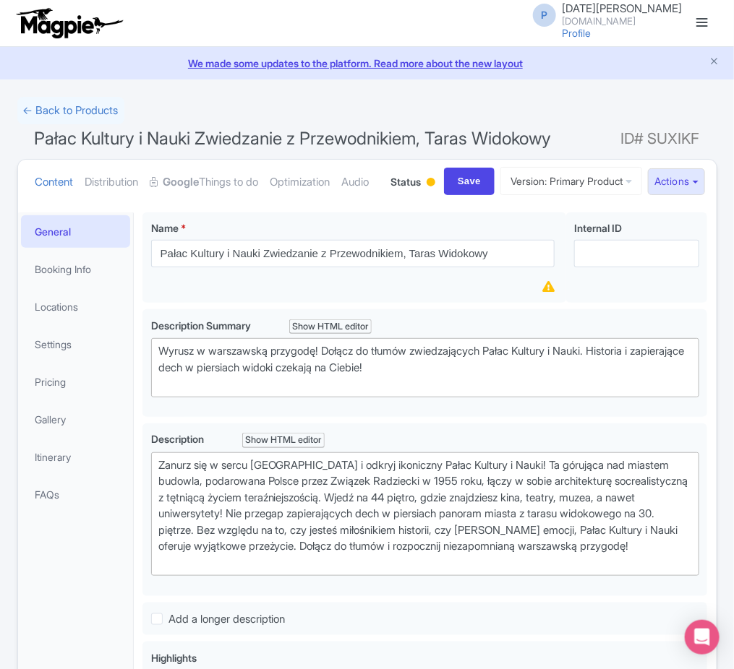
drag, startPoint x: 615, startPoint y: 140, endPoint x: 703, endPoint y: 136, distance: 88.3
click at [703, 136] on h1 "Pałac Kultury i Nauki Zwiedzanie z Przewodnikiem, Taras Widokowy ID# SUXIKF" at bounding box center [367, 141] width 700 height 35
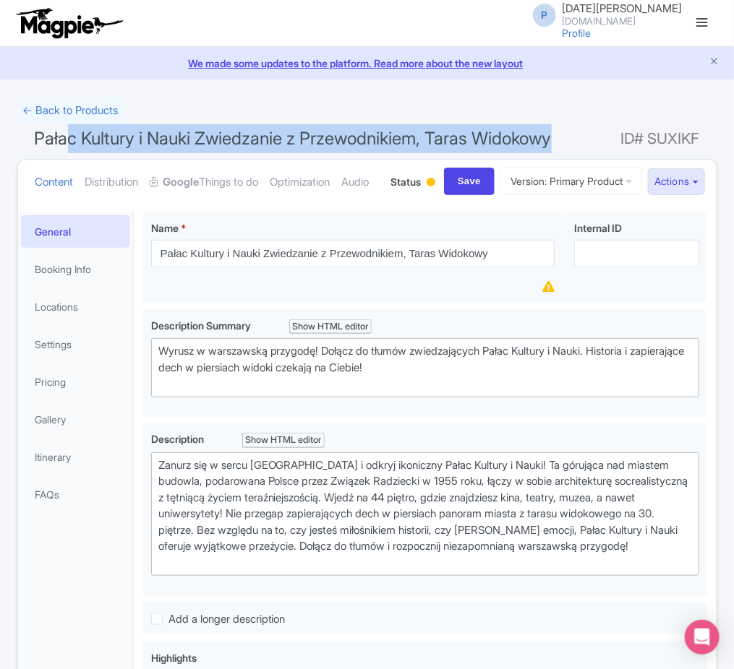
drag, startPoint x: 703, startPoint y: 136, endPoint x: 63, endPoint y: 145, distance: 640.6
click at [64, 145] on h1 "Pałac Kultury i Nauki Zwiedzanie z Przewodnikiem, Taras Widokowy ID# SUXIKF" at bounding box center [367, 141] width 700 height 35
drag, startPoint x: 32, startPoint y: 140, endPoint x: 698, endPoint y: 137, distance: 665.9
click at [698, 137] on h1 "Pałac Kultury i Nauki Zwiedzanie z Przewodnikiem, Taras Widokowy ID# SUXIKF" at bounding box center [367, 141] width 700 height 35
copy h1 "Pałac Kultury i Nauki Zwiedzanie z Przewodnikiem, Taras Widokowy ID# SUXIKF"
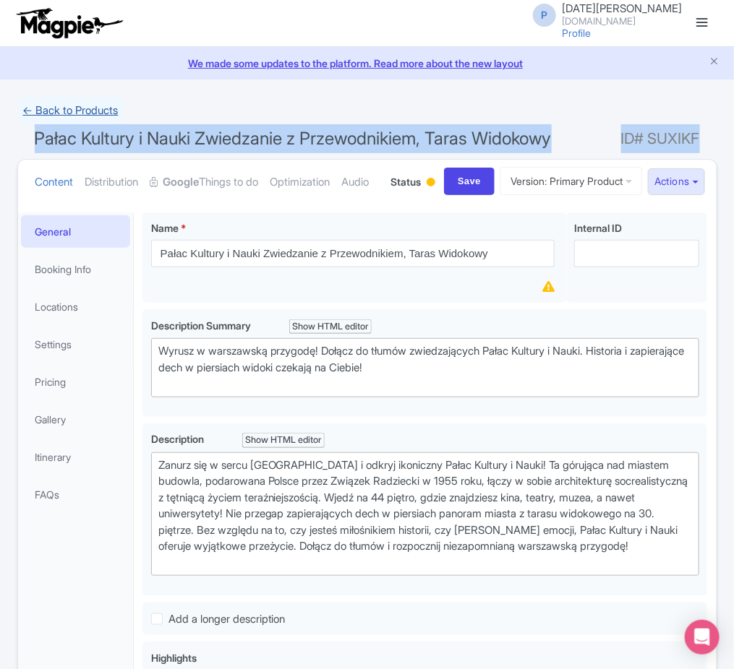
click at [47, 112] on link "← Back to Products" at bounding box center [70, 111] width 107 height 28
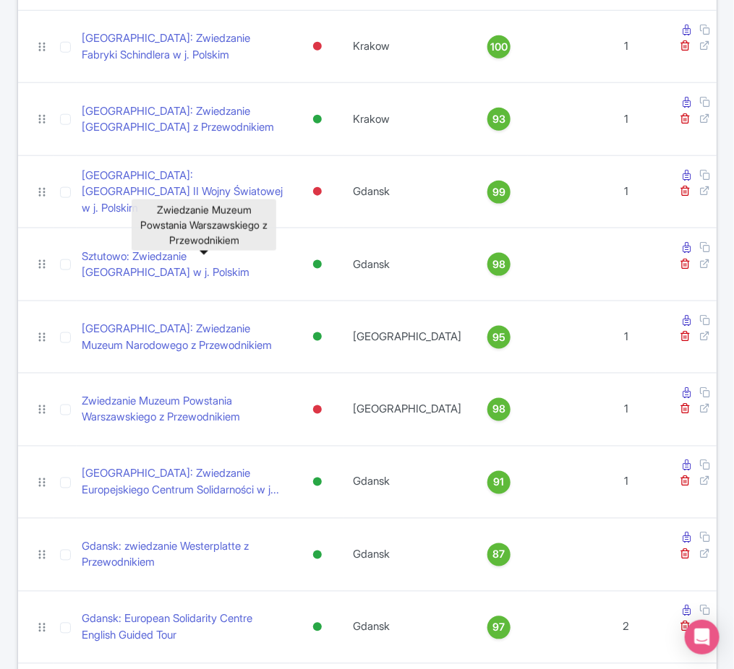
scroll to position [421, 0]
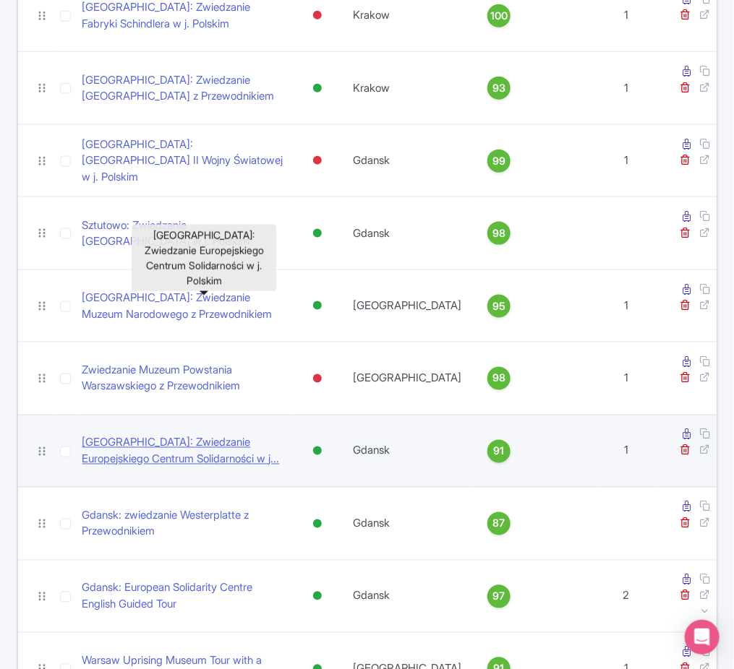
click at [256, 435] on link "[GEOGRAPHIC_DATA]: Zwiedzanie Europejskiego Centrum Solidarności w j..." at bounding box center [183, 451] width 202 height 33
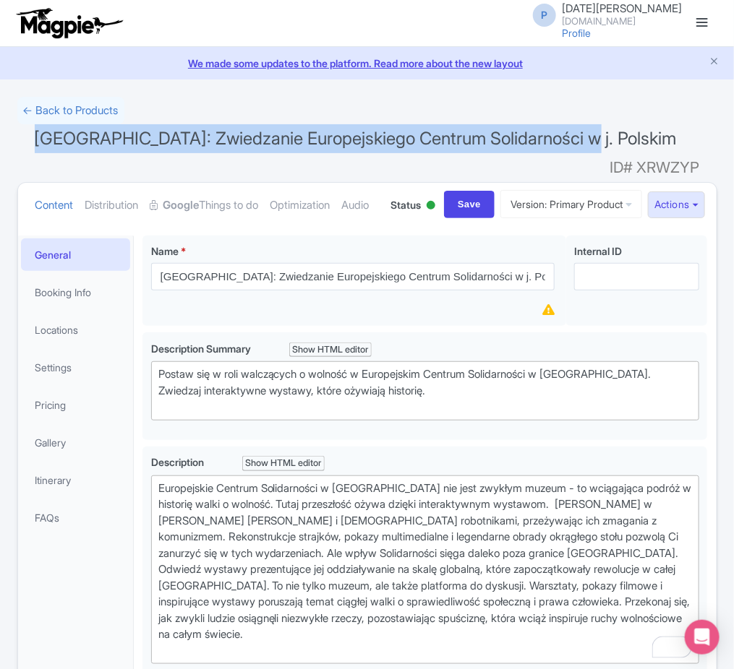
drag, startPoint x: 39, startPoint y: 132, endPoint x: 700, endPoint y: 132, distance: 660.8
click at [700, 132] on h1 "Gdańsk: Zwiedzanie Europejskiego Centrum Solidarności w j. Polskim ID# XRWZYP" at bounding box center [367, 141] width 700 height 35
click at [701, 136] on h1 "Gdańsk: Zwiedzanie Europejskiego Centrum Solidarności w j. Polskim ID# XRWZYP" at bounding box center [367, 141] width 700 height 35
drag, startPoint x: 701, startPoint y: 136, endPoint x: 108, endPoint y: 114, distance: 592.6
click at [108, 114] on form "← Back to Products Gdańsk: Zwiedzanie Europejskiego Centrum Solidarności w j. P…" at bounding box center [367, 628] width 700 height 1062
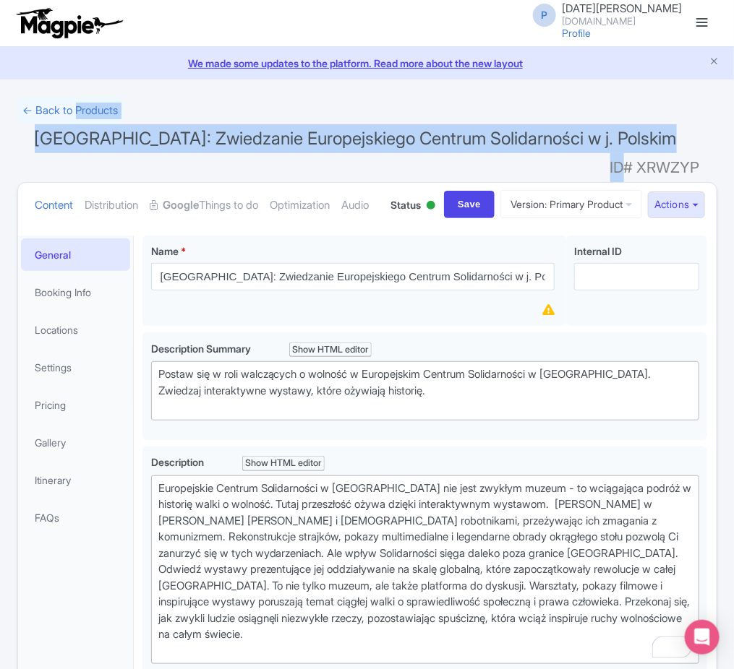
click at [97, 134] on span "Gdańsk: Zwiedzanie Europejskiego Centrum Solidarności w j. Polskim" at bounding box center [356, 138] width 642 height 21
drag, startPoint x: 37, startPoint y: 143, endPoint x: 698, endPoint y: 138, distance: 661.6
click at [698, 138] on h1 "Gdańsk: Zwiedzanie Europejskiego Centrum Solidarności w j. Polskim ID# XRWZYP" at bounding box center [367, 141] width 700 height 35
copy h1 "Gdańsk: Zwiedzanie Europejskiego Centrum Solidarności w j. Polskim ID# XRWZYP"
